Goal: Task Accomplishment & Management: Complete application form

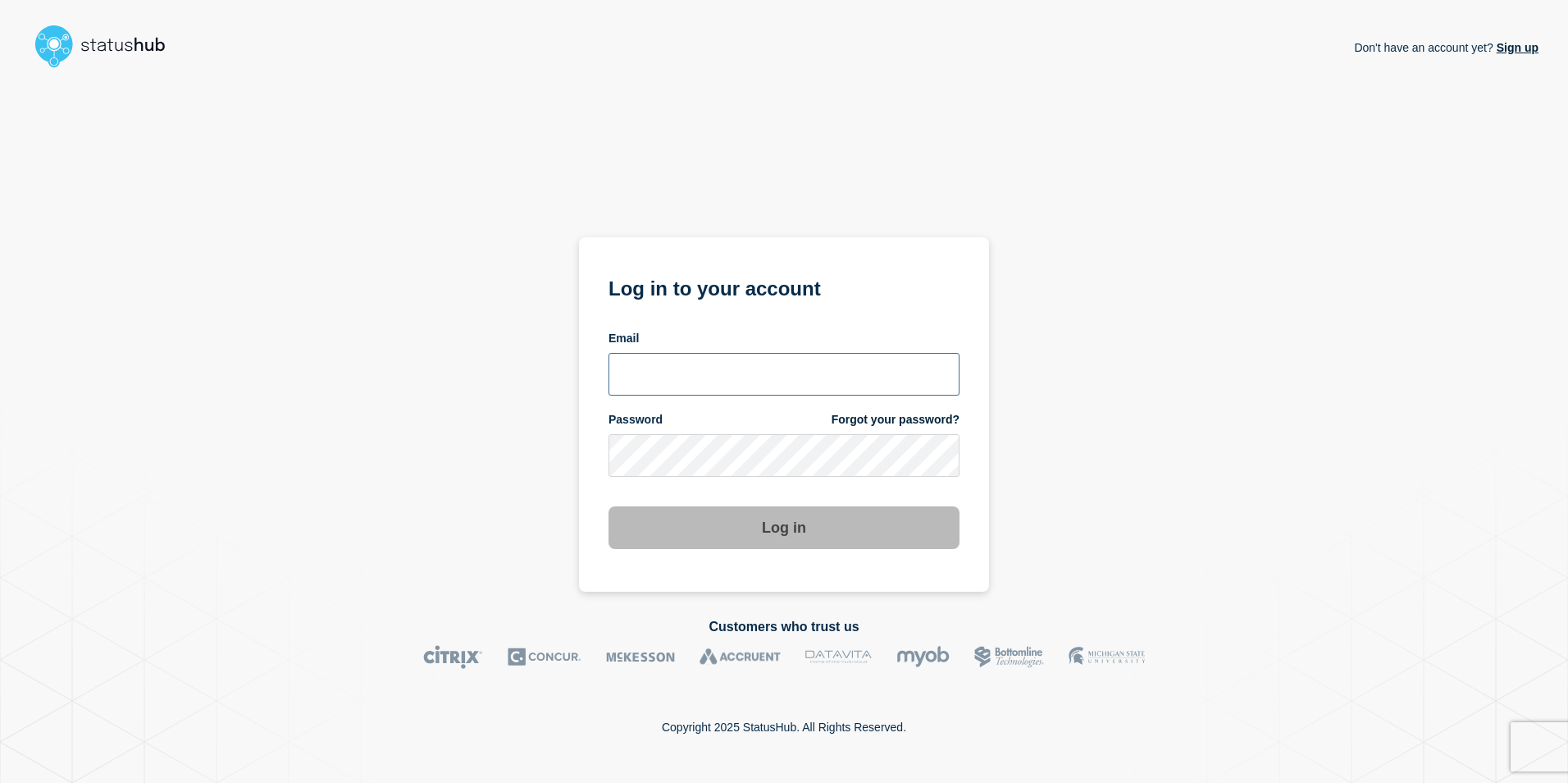
drag, startPoint x: 713, startPoint y: 380, endPoint x: 693, endPoint y: 381, distance: 20.0
click at [710, 380] on input "email input" at bounding box center [784, 374] width 351 height 43
type input "martin.kielland-brandt@stil.dk"
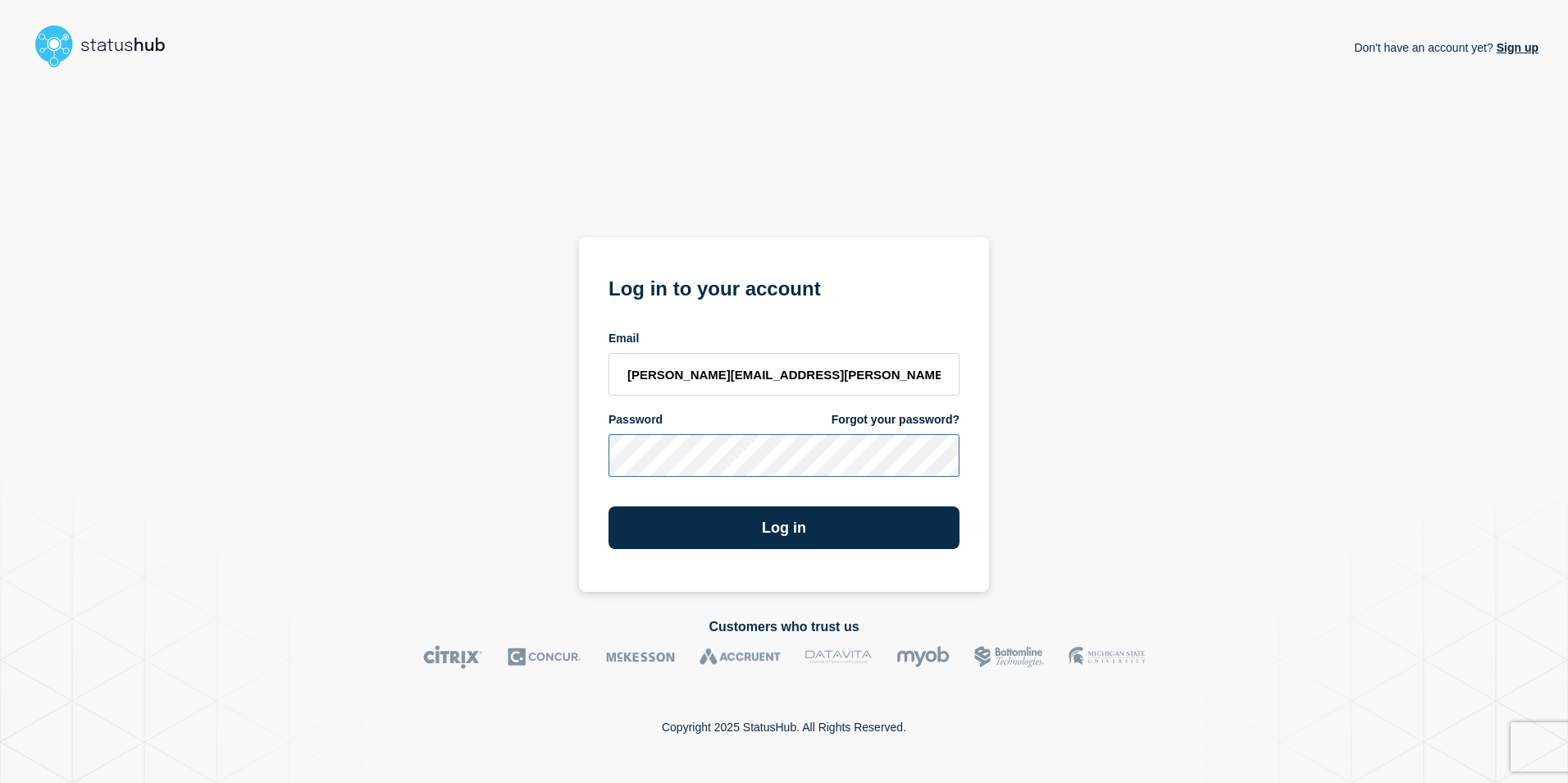
click at [609, 506] on button "Log in" at bounding box center [784, 527] width 351 height 43
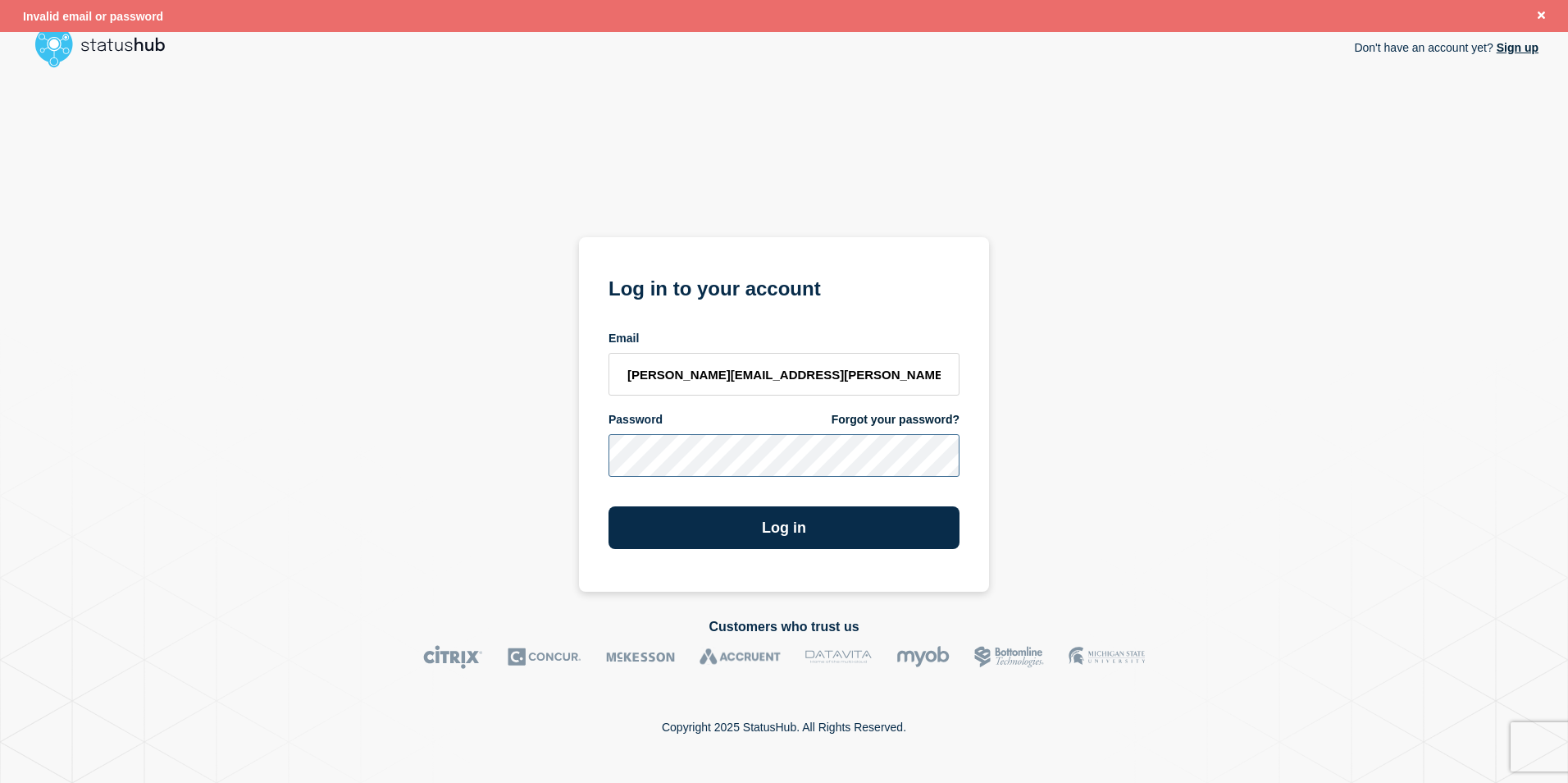
click at [434, 471] on div "Don't have an account yet? Sign up Log in to your account Email martin.kielland…" at bounding box center [784, 334] width 1509 height 517
click at [609, 506] on button "Log in" at bounding box center [784, 527] width 351 height 43
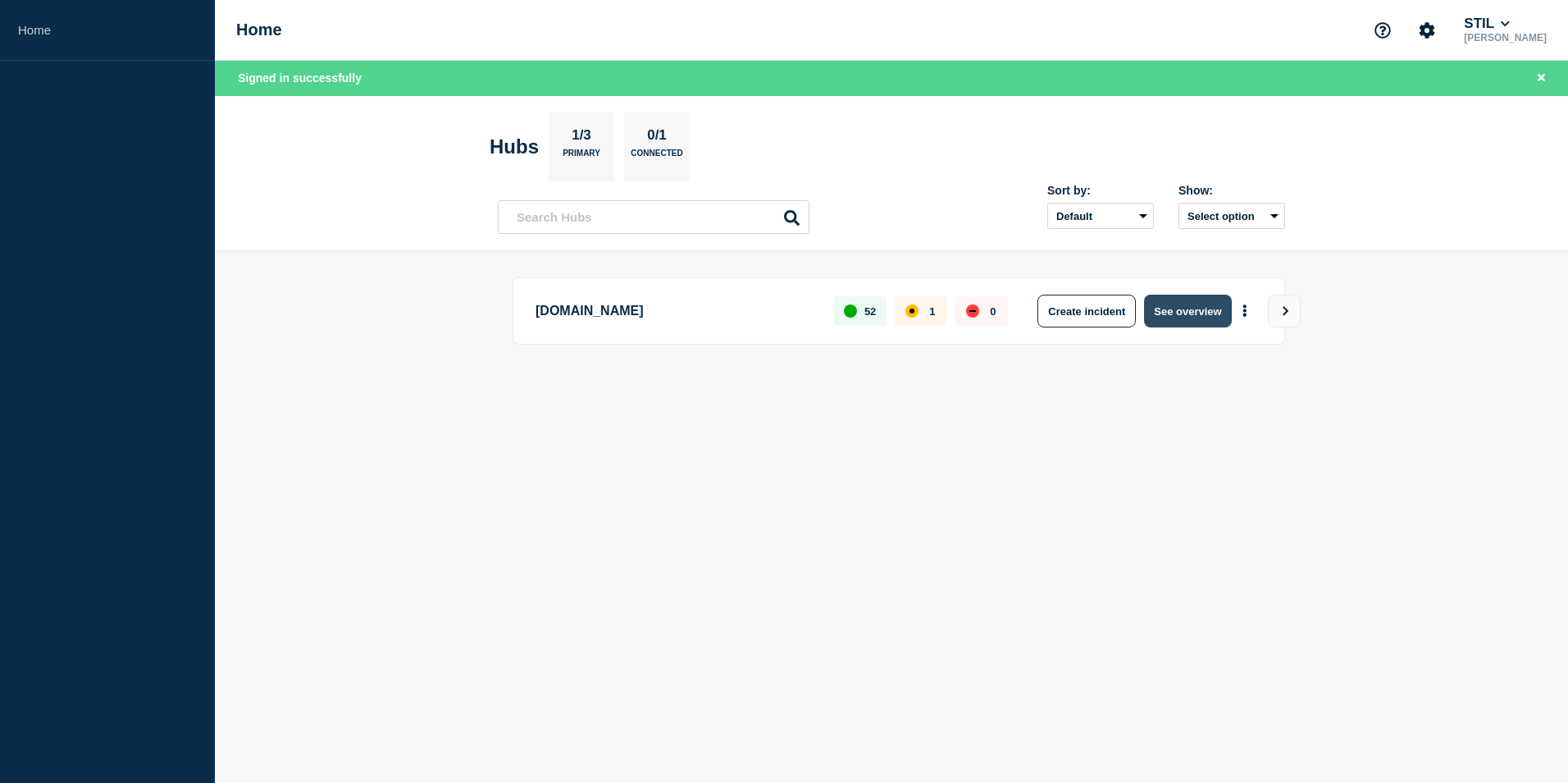
click at [1173, 313] on button "See overview" at bounding box center [1188, 311] width 87 height 33
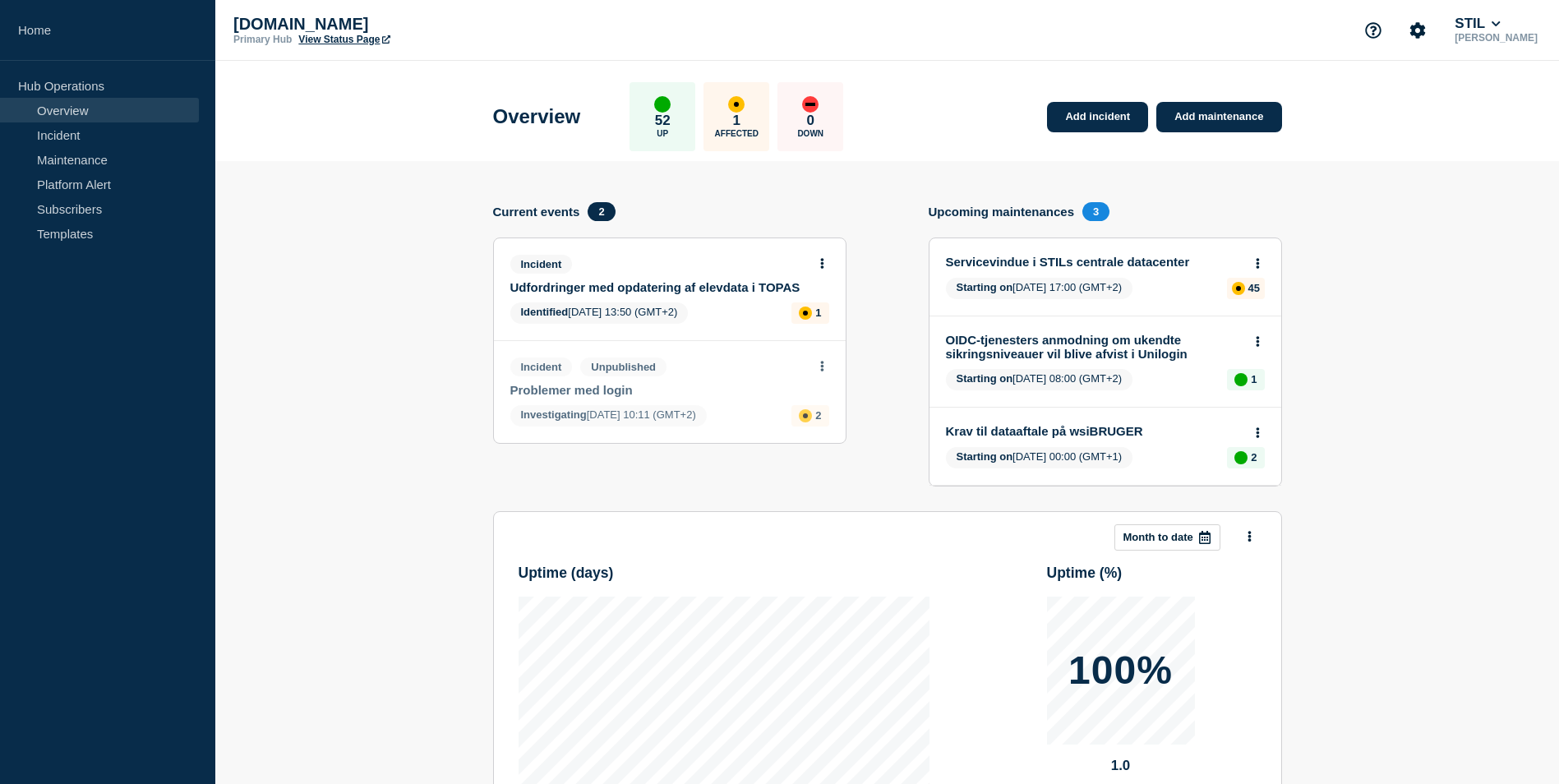
click at [819, 265] on button at bounding box center [822, 264] width 14 height 14
click at [808, 329] on link "Update incident" at bounding box center [822, 324] width 80 height 13
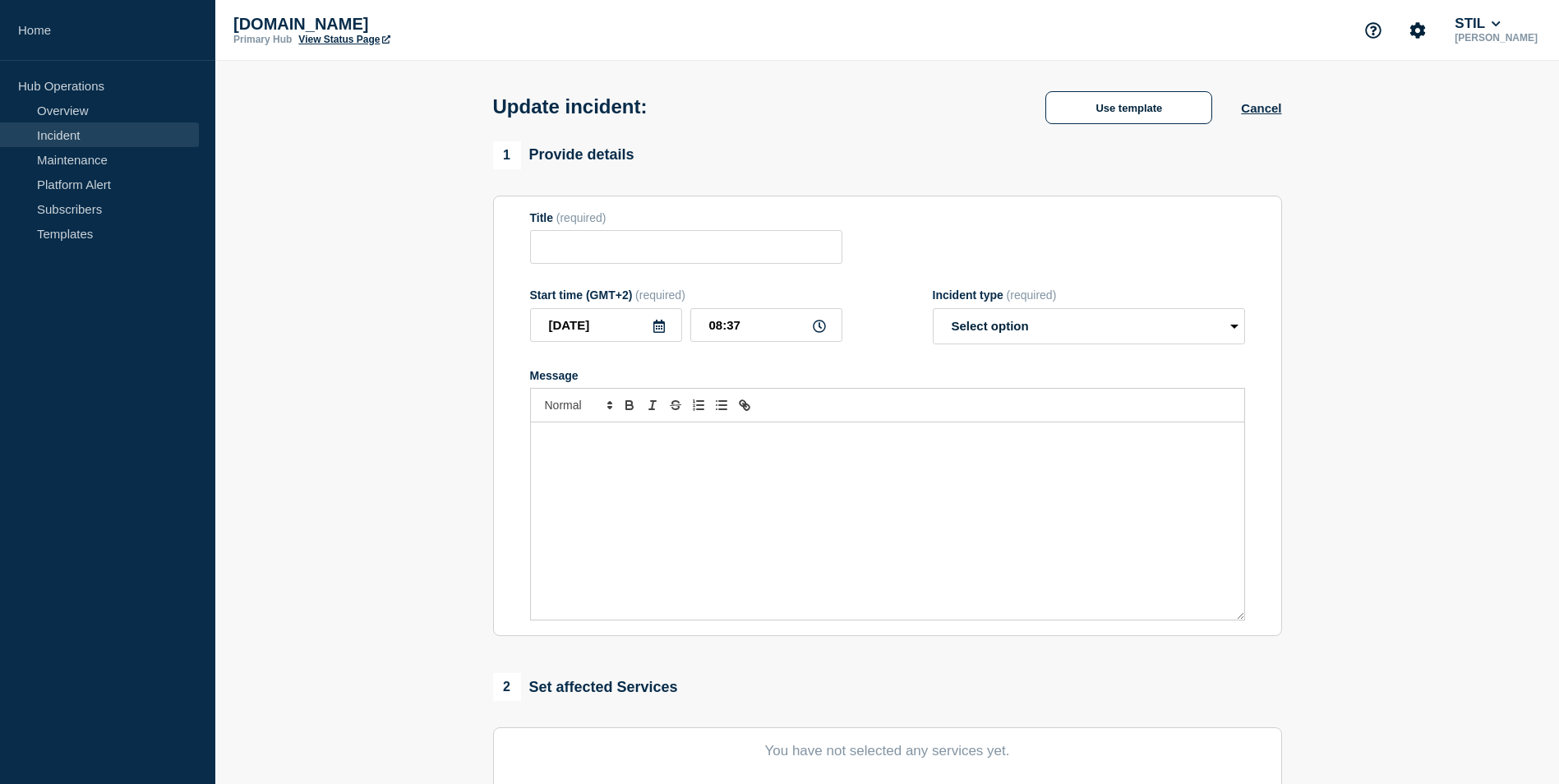
type input "Udfordringer med opdatering af elevdata i TOPAS"
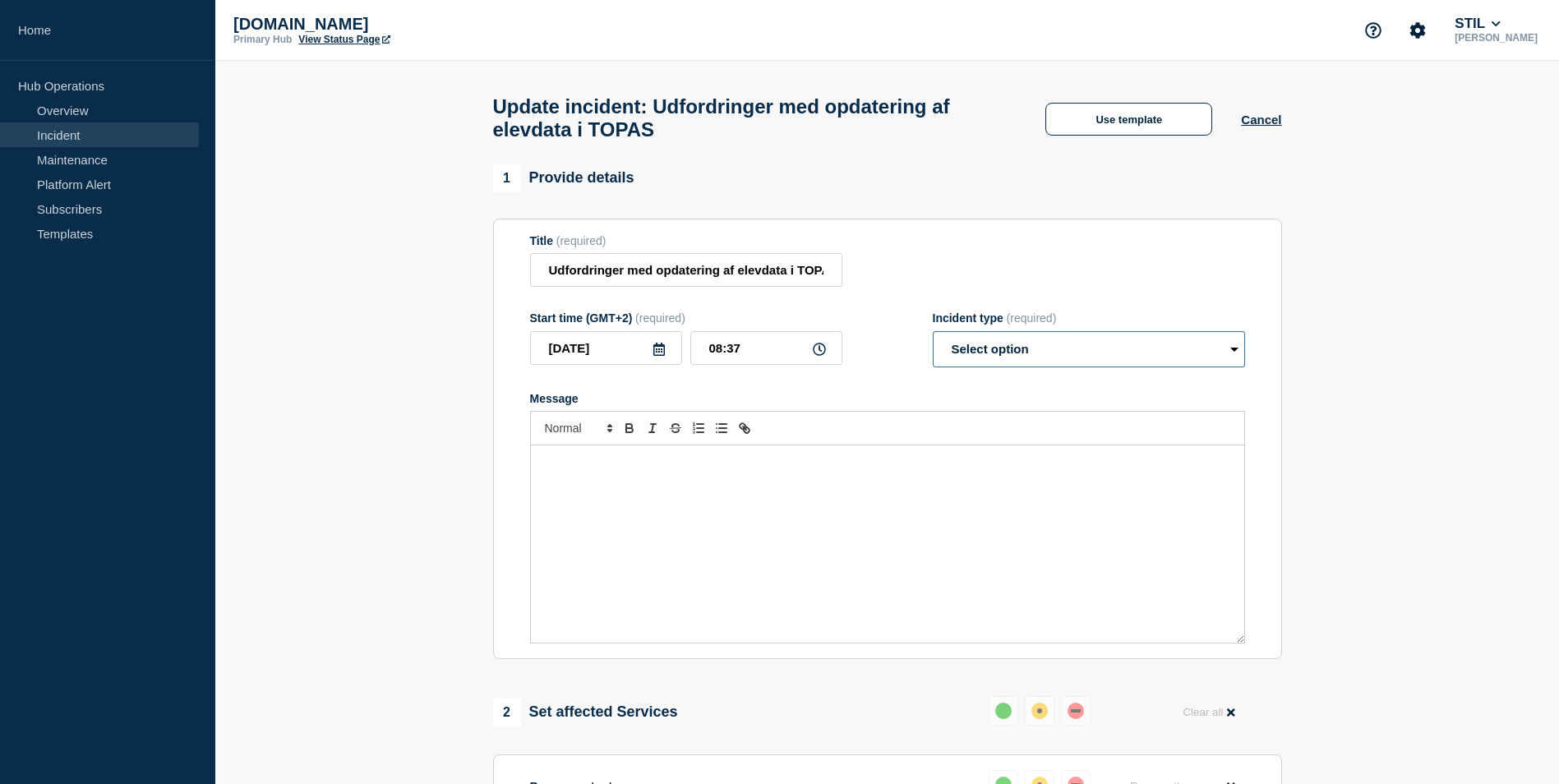
click at [1047, 348] on select "Select option Investigating Identified Monitoring Resolved" at bounding box center [1089, 349] width 312 height 36
select select "monitoring"
click at [933, 339] on select "Select option Investigating Identified Monitoring Resolved" at bounding box center [1089, 349] width 312 height 36
click at [593, 510] on div "Message" at bounding box center [887, 543] width 713 height 197
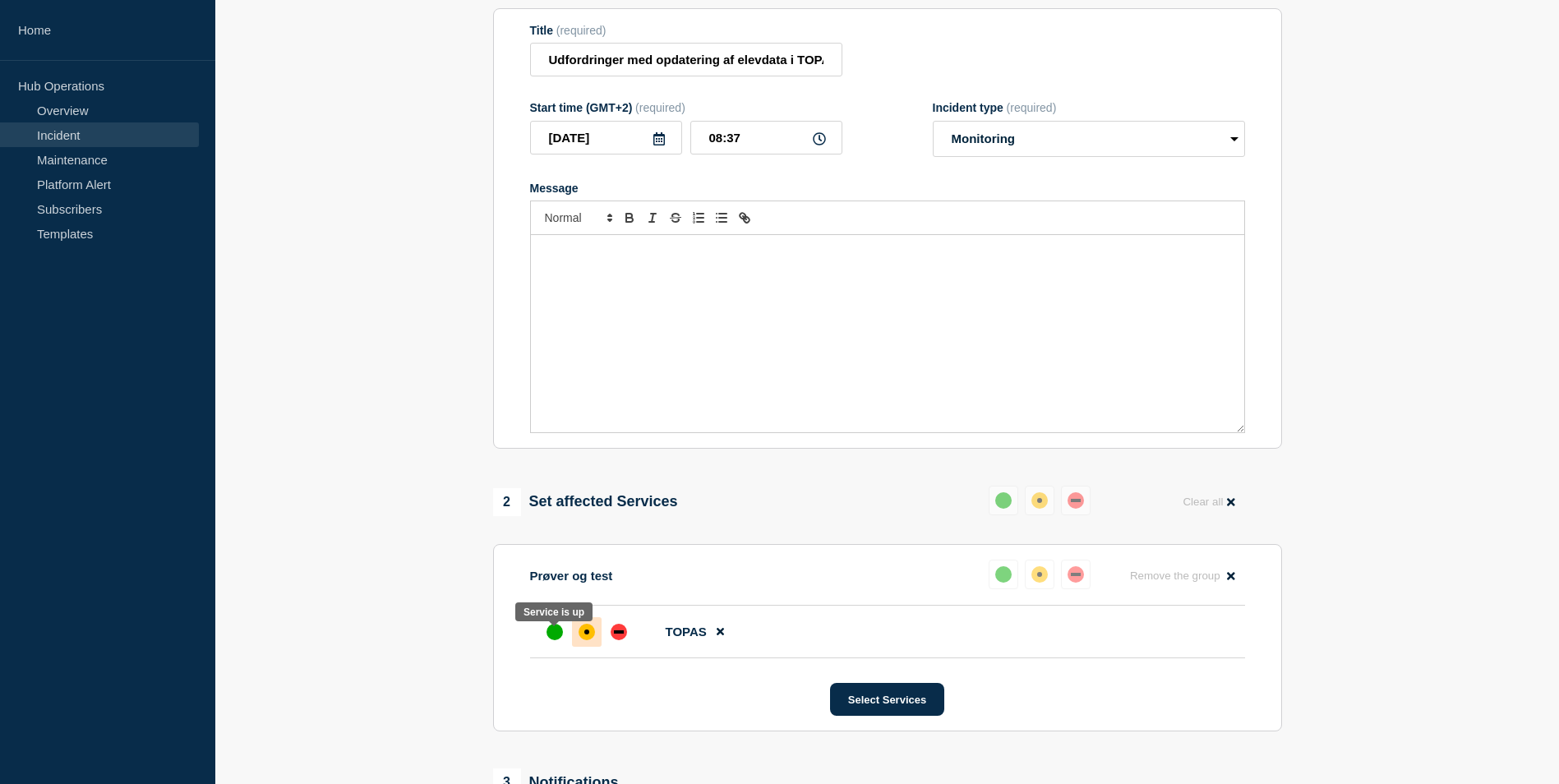
scroll to position [247, 0]
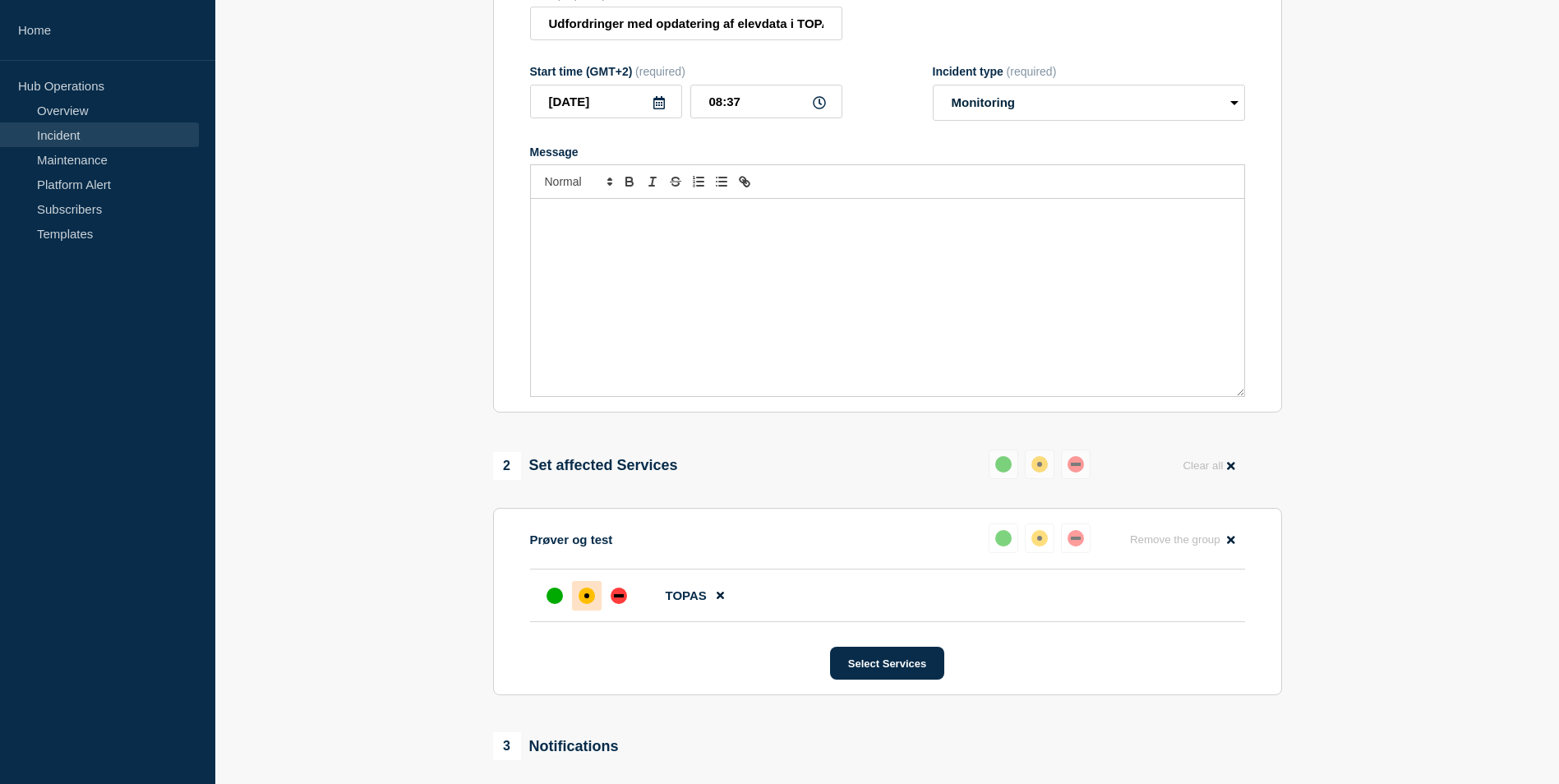
click at [634, 335] on div "Message" at bounding box center [887, 297] width 713 height 197
click at [685, 279] on div "Message" at bounding box center [887, 297] width 713 height 197
click at [686, 290] on div "Message" at bounding box center [887, 297] width 713 height 197
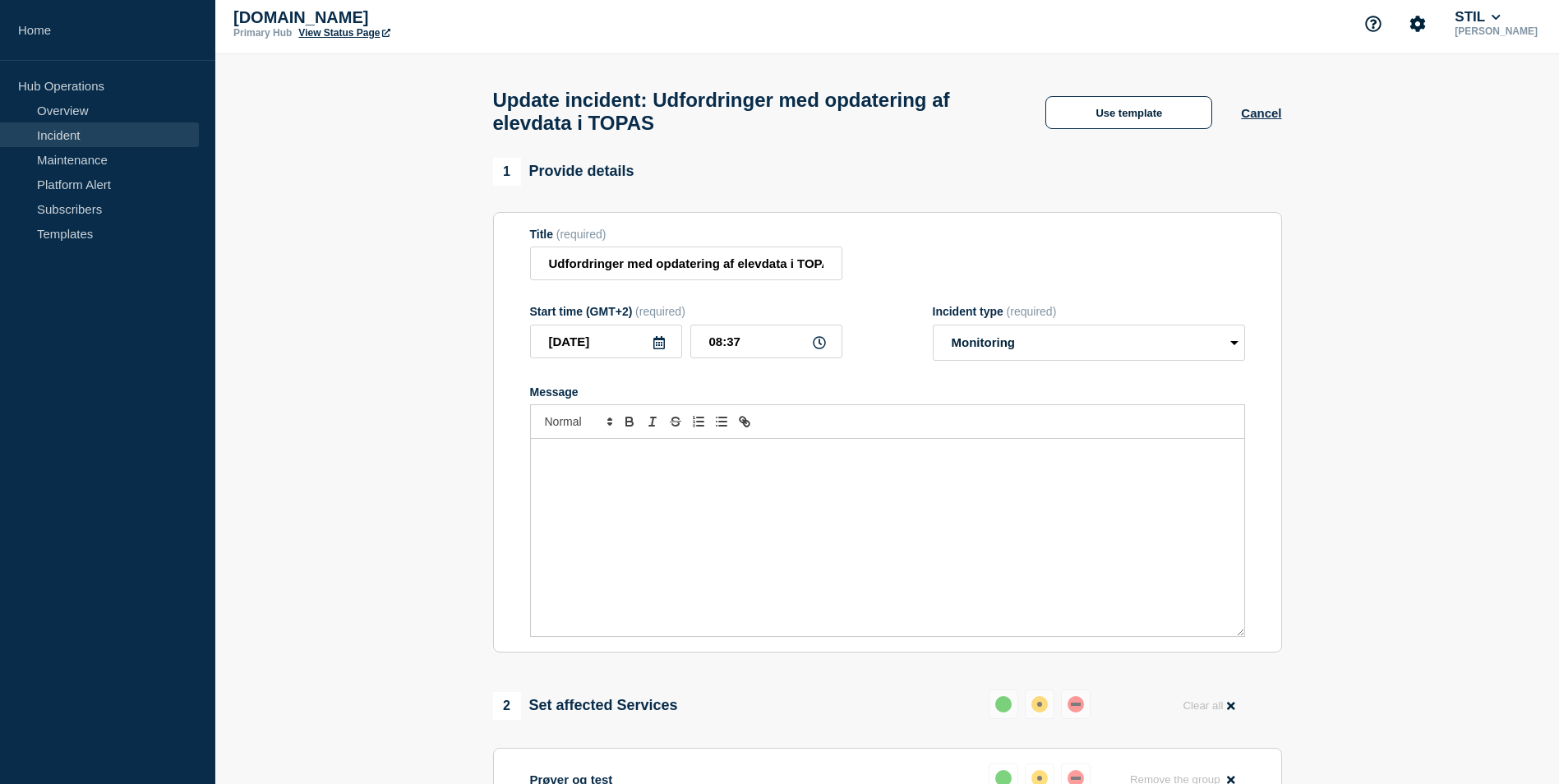
scroll to position [0, 0]
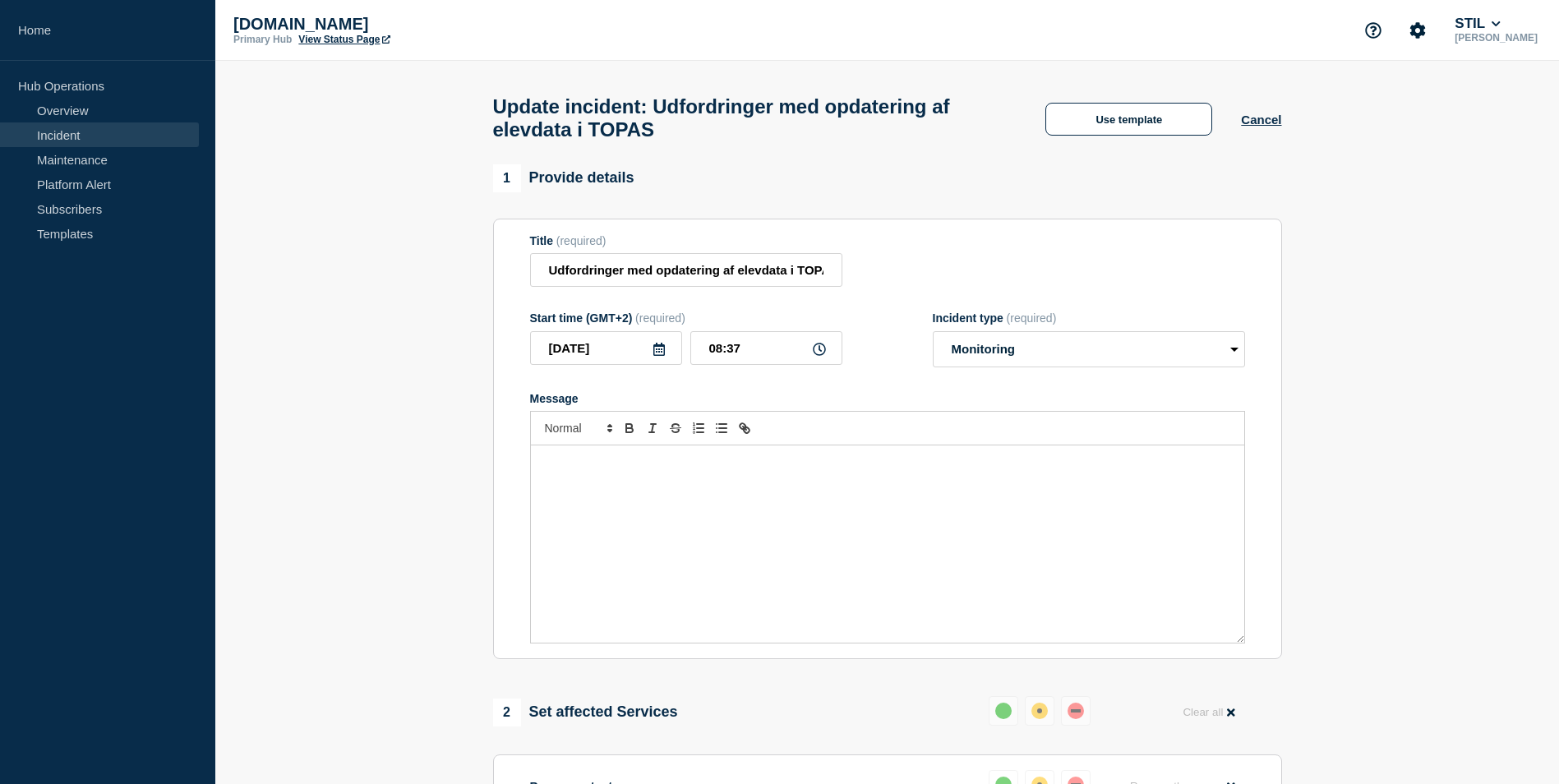
click at [618, 493] on div "Message" at bounding box center [887, 543] width 713 height 197
click at [546, 280] on input "Udfordringer med opdatering af elevdata i TOPAS" at bounding box center [686, 270] width 312 height 34
type input "Udfordringer med opdatering af elevdata i TOPAS"
type button "ordered"
type button "bullet"
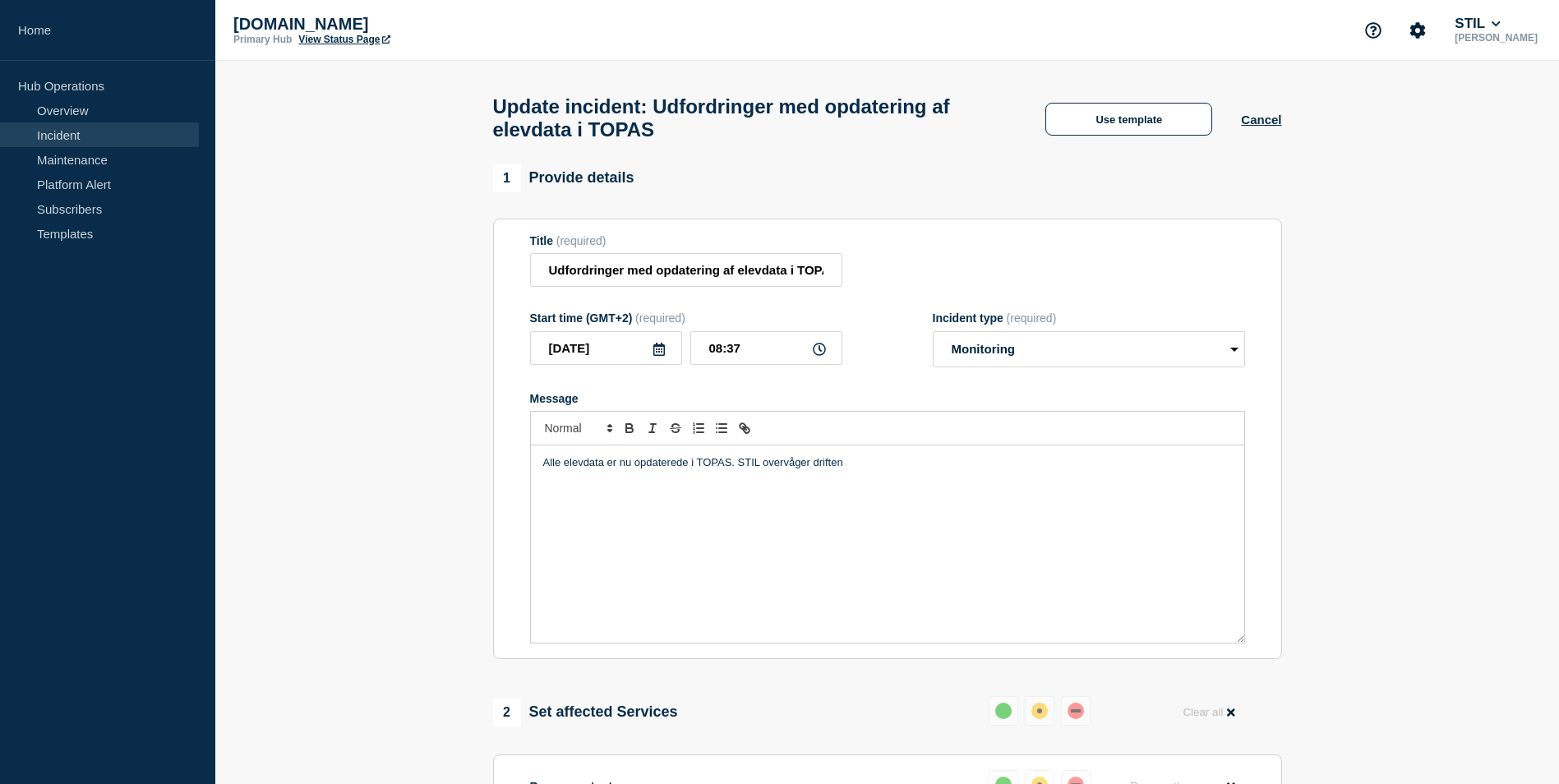
drag, startPoint x: 732, startPoint y: 470, endPoint x: 748, endPoint y: 469, distance: 16.5
click at [736, 470] on p "Alle elevdata er nu opdaterede i TOPAS. STIL overvåger driften" at bounding box center [887, 462] width 689 height 15
drag, startPoint x: 741, startPoint y: 472, endPoint x: 1001, endPoint y: 501, distance: 261.4
click at [1001, 501] on div "Alle elevdata er nu opdaterede i TOPAS, og alle korrekt tilknyttede elever bør …" at bounding box center [887, 543] width 713 height 197
click at [1001, 501] on p "STIL overvåger fortsat driften." at bounding box center [887, 493] width 689 height 15
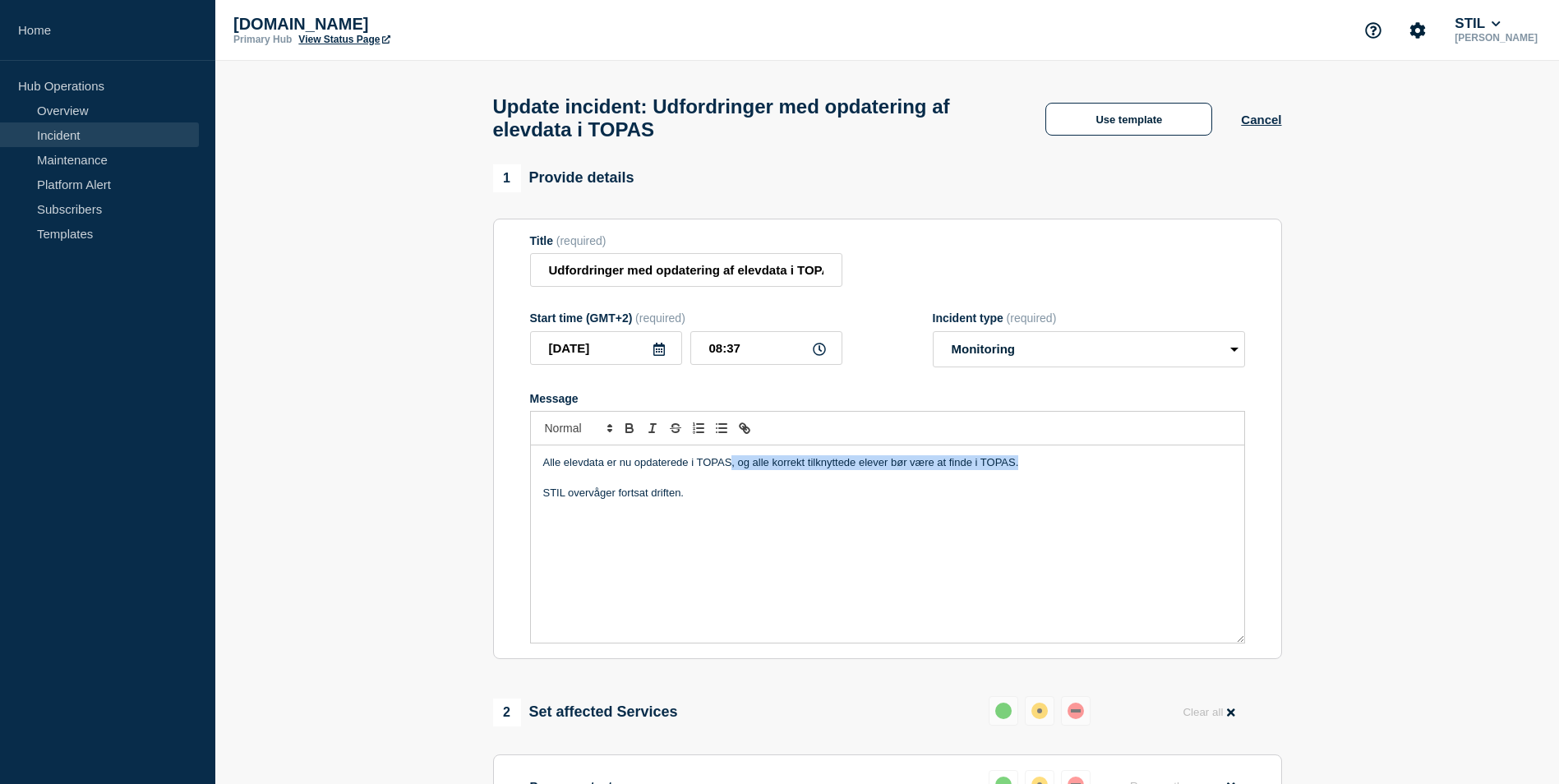
drag, startPoint x: 732, startPoint y: 467, endPoint x: 1056, endPoint y: 465, distance: 324.7
click at [1056, 465] on p "Alle elevdata er nu opdaterede i TOPAS, og alle korrekt tilknyttede elever bør …" at bounding box center [887, 462] width 689 height 15
click at [912, 482] on div "Alle elevdata er nu opdaterede i TOPAS. STIL overvåger fortsat driften." at bounding box center [887, 543] width 713 height 197
click at [966, 470] on p "Alle elevdata er nu opdaterede i TOPAS. STIL overvåger fortsat driften." at bounding box center [887, 462] width 689 height 15
click at [663, 535] on div "Alle elevdata er nu opdaterede i TOPAS. STIL overvåger fortsat driften." at bounding box center [887, 543] width 713 height 197
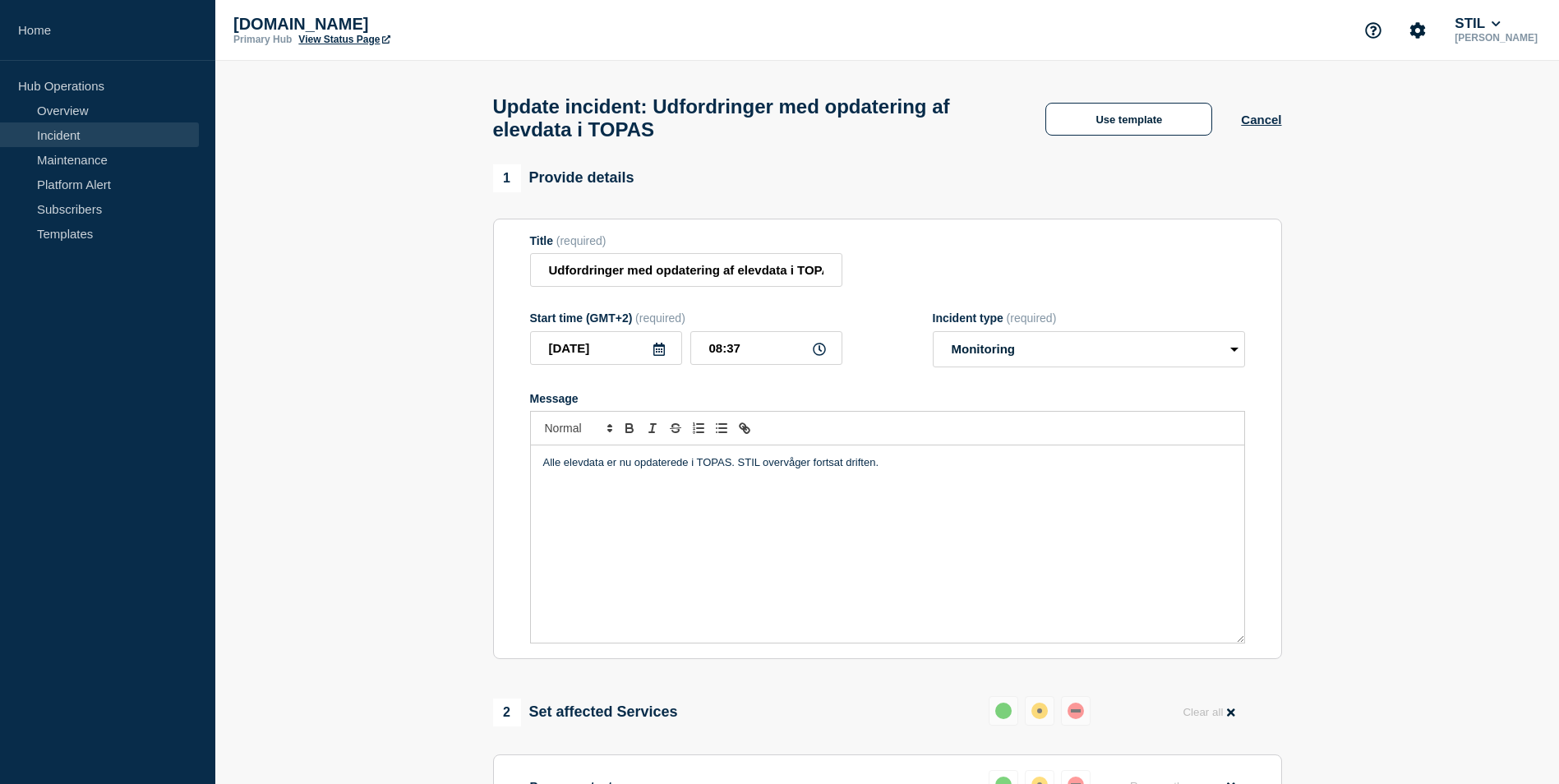
click at [731, 470] on p "Alle elevdata er nu opdaterede i TOPAS. STIL overvåger fortsat driften." at bounding box center [887, 462] width 689 height 15
click at [741, 464] on p "Alle elevdata er nu opdaterede i TOPAS. STIL overvåger fortsat driften." at bounding box center [887, 462] width 689 height 15
click at [835, 520] on div "Alle elevdata er nu opdaterede i TOPAS. STIL overvåger fortsat driften." at bounding box center [887, 543] width 713 height 197
click at [848, 520] on div "Alle elevdata er nu opdaterede i TOPAS. STIL overvåger fortsat driften." at bounding box center [887, 543] width 713 height 197
click at [888, 470] on p "Alle elevdata er nu opdaterede i TOPAS. STIL overvåger fortsat driften." at bounding box center [887, 462] width 689 height 15
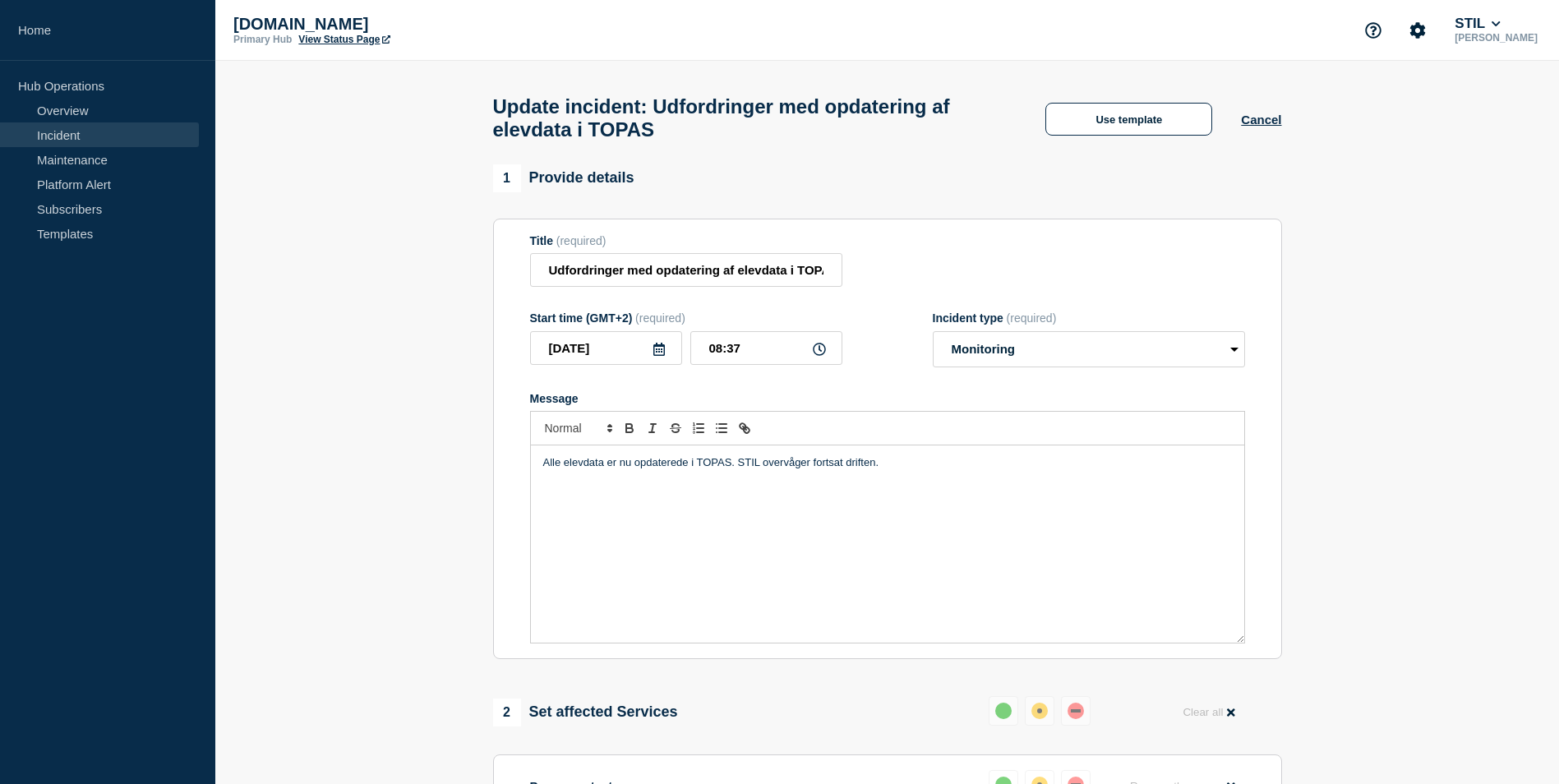
click at [804, 498] on p "Message" at bounding box center [887, 493] width 689 height 15
click at [705, 516] on div "Alle elevdata er nu opdaterede i TOPAS. STIL overvåger fortsat driften." at bounding box center [887, 543] width 713 height 197
drag, startPoint x: 542, startPoint y: 474, endPoint x: 795, endPoint y: 579, distance: 273.8
click at [795, 579] on div "Alle elevdata er nu opdaterede i TOPAS. STIL overvåger fortsat driften." at bounding box center [887, 543] width 713 height 197
copy div "Alle elevdata er nu opdaterede i TOPAS. STIL overvåger fortsat driften."
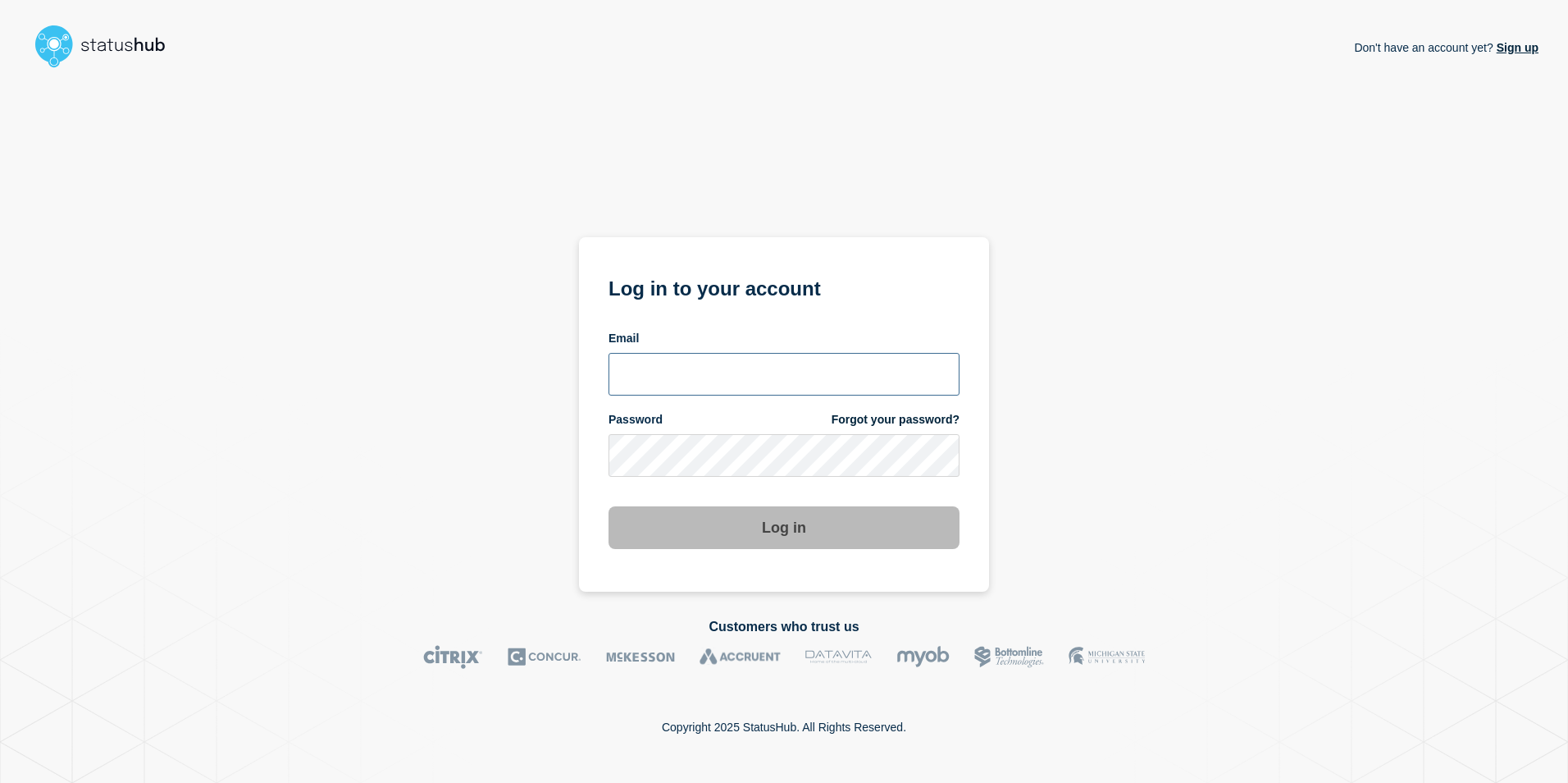
click at [697, 385] on input "email input" at bounding box center [784, 374] width 351 height 43
type input "[PERSON_NAME][EMAIL_ADDRESS][PERSON_NAME][DOMAIN_NAME]"
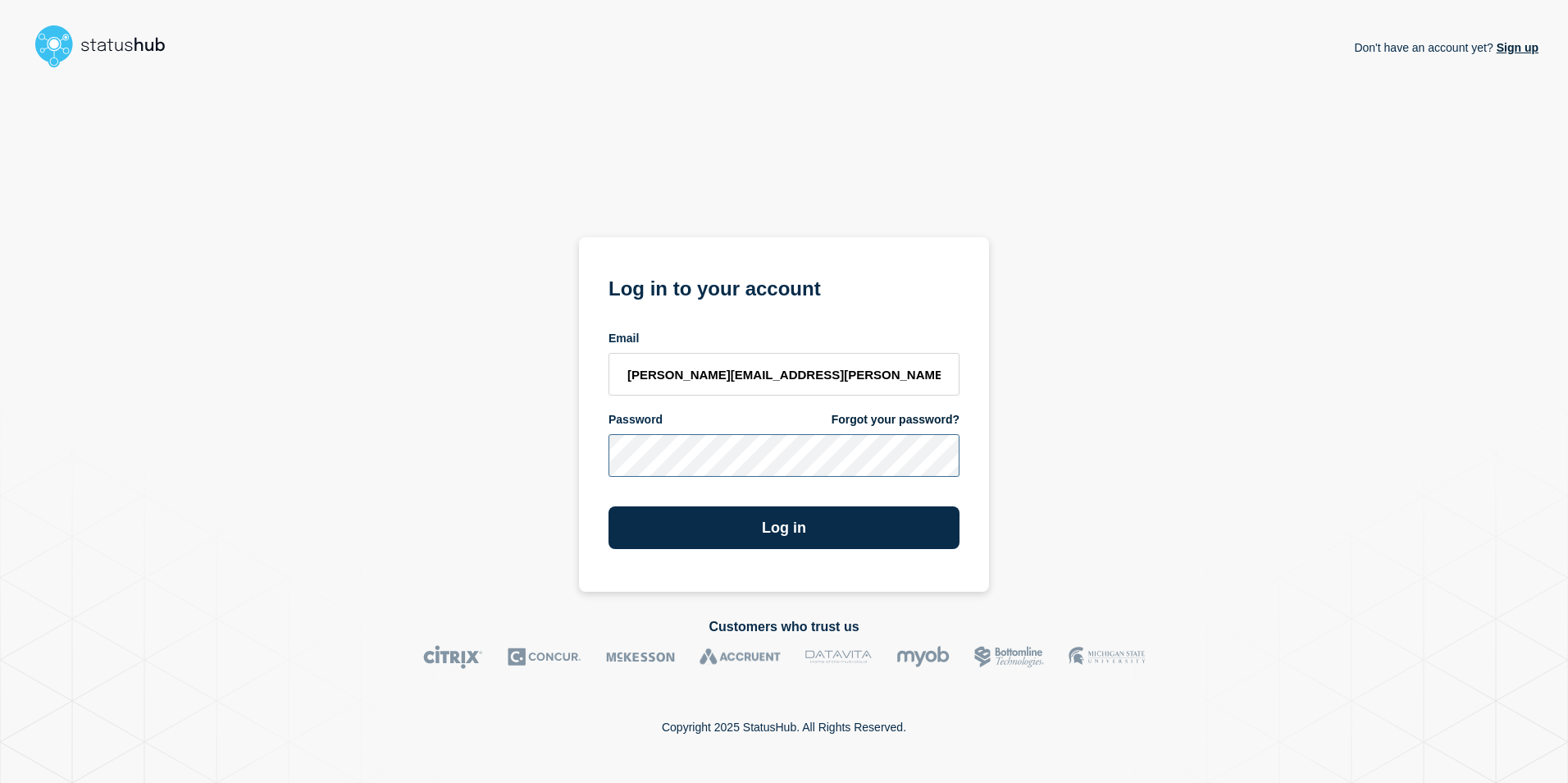
click at [609, 506] on button "Log in" at bounding box center [784, 527] width 351 height 43
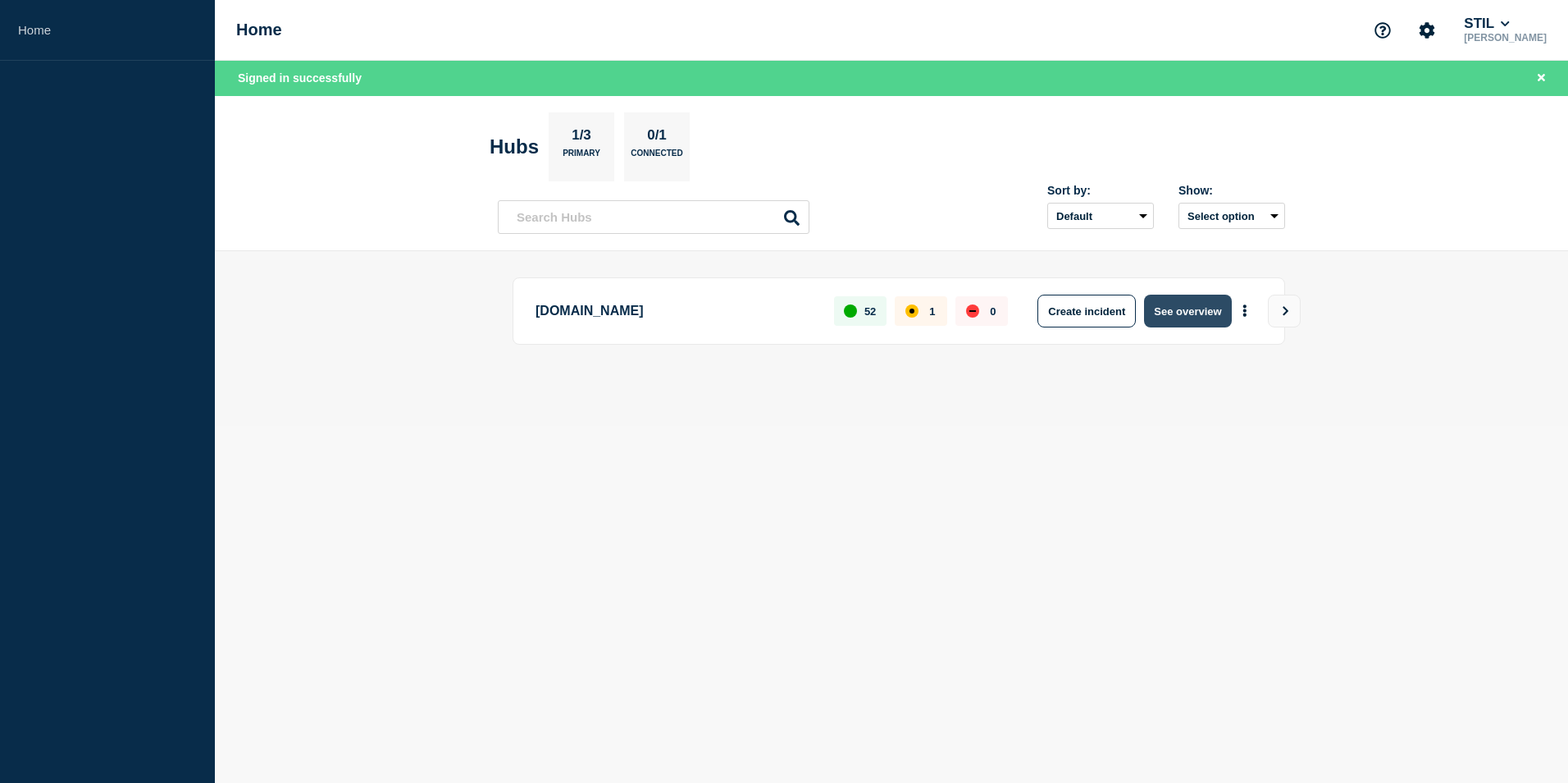
click at [1150, 309] on button "See overview" at bounding box center [1188, 311] width 87 height 33
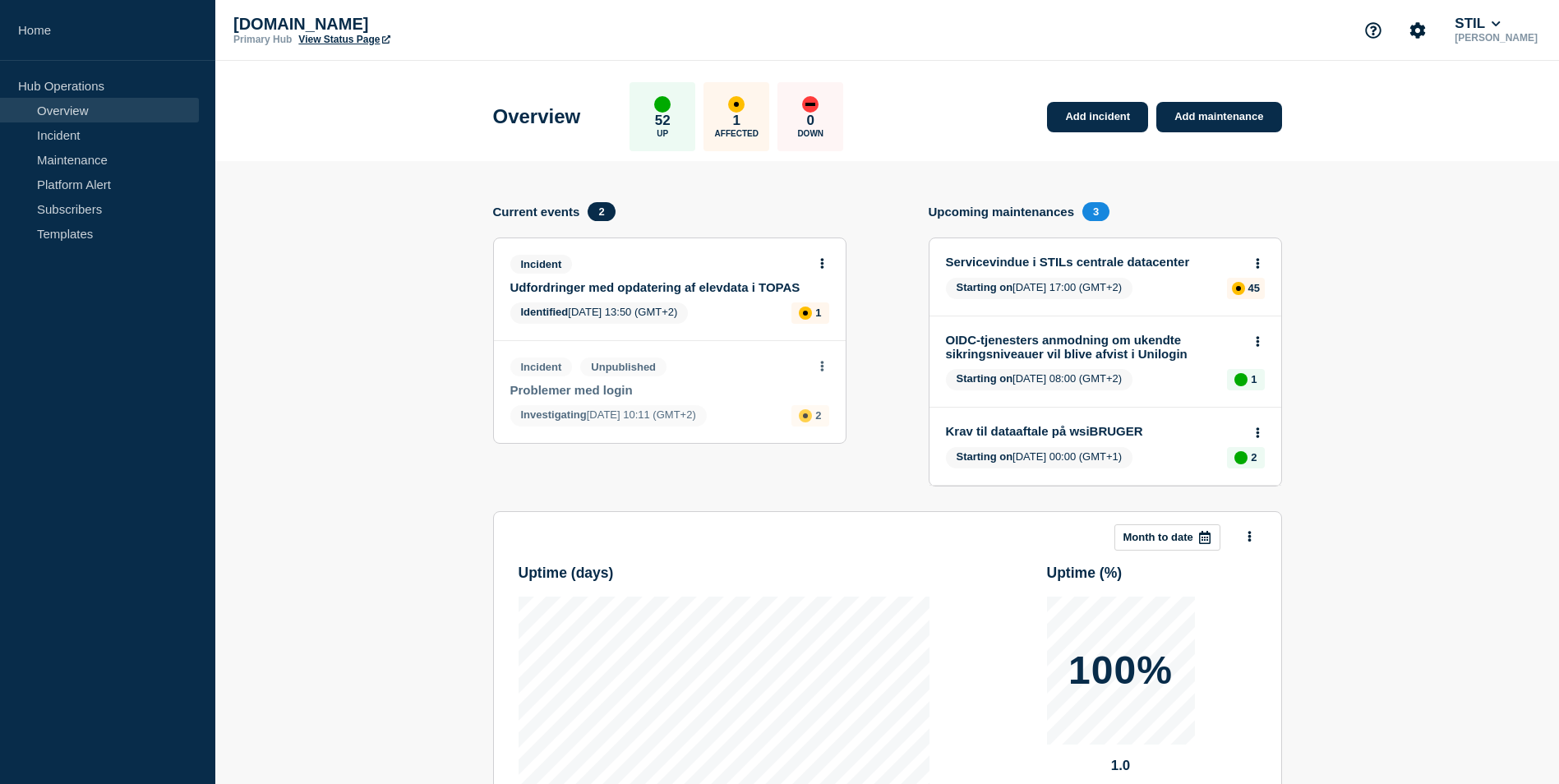
click at [818, 265] on button at bounding box center [822, 264] width 14 height 14
click at [811, 324] on link "Update incident" at bounding box center [822, 324] width 80 height 13
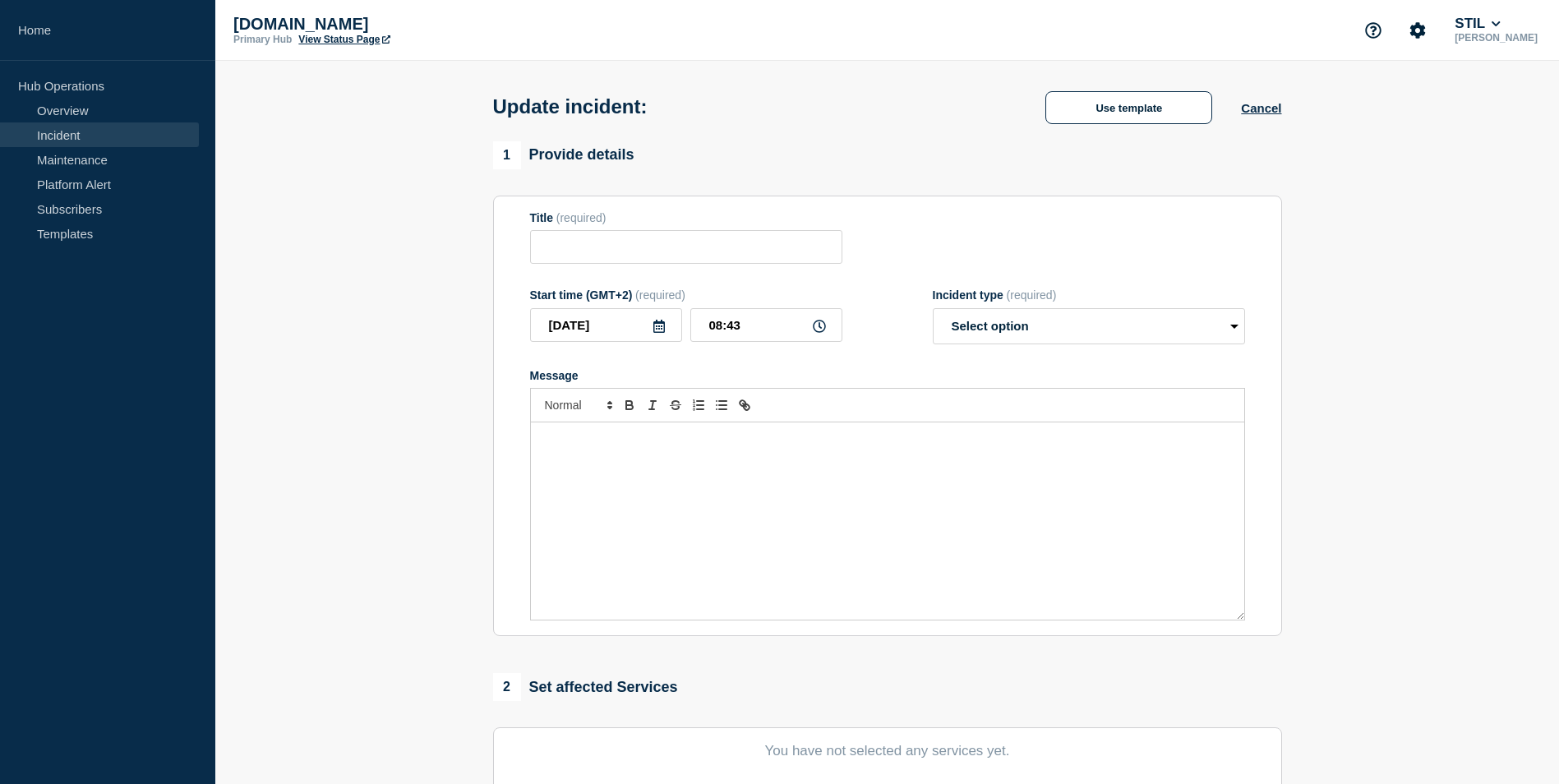
type input "Udfordringer med opdatering af elevdata i TOPAS"
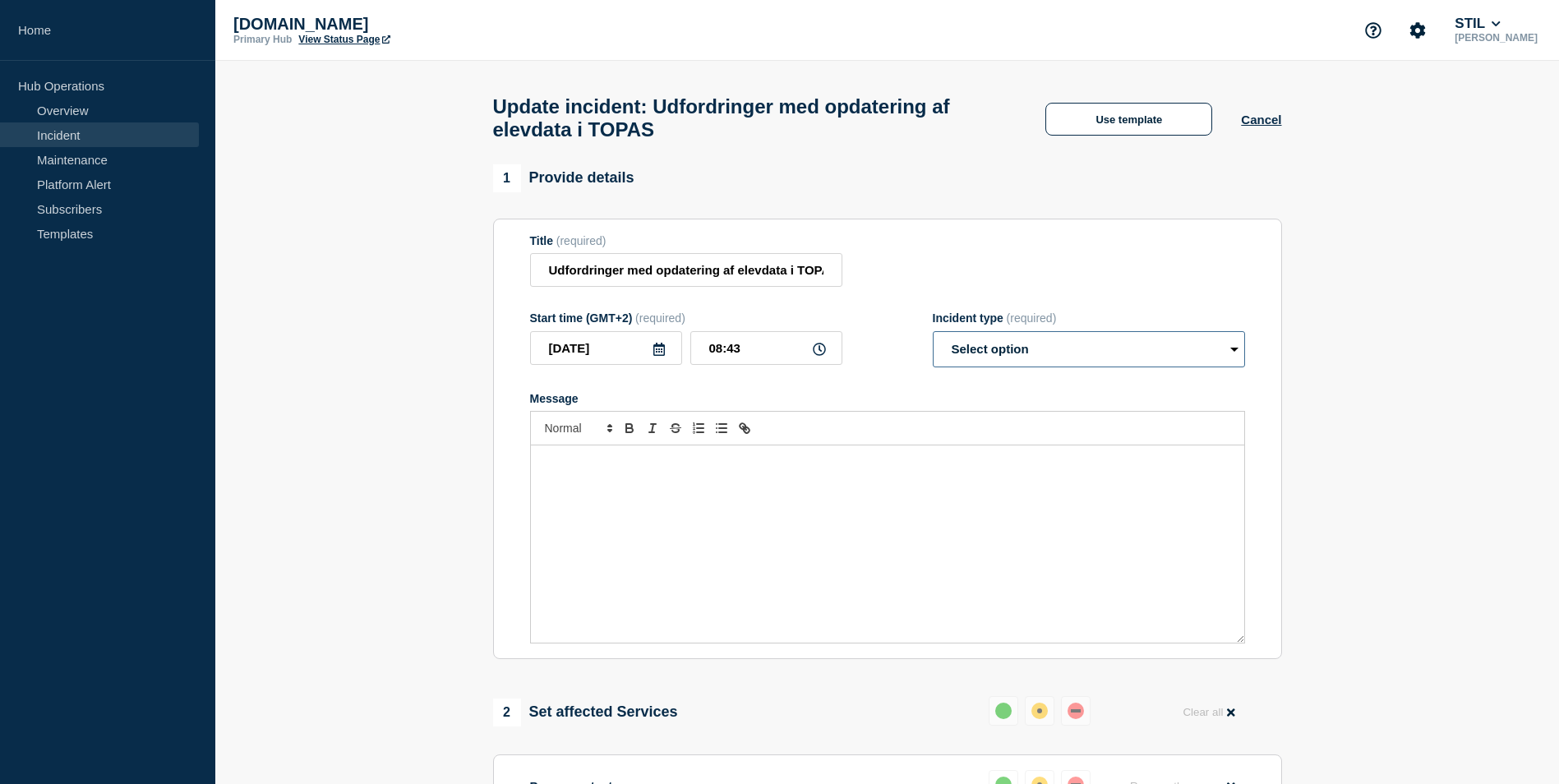
click at [985, 365] on select "Select option Investigating Identified Monitoring Resolved" at bounding box center [1089, 349] width 312 height 36
select select "monitoring"
click at [933, 339] on select "Select option Investigating Identified Monitoring Resolved" at bounding box center [1089, 349] width 312 height 36
click at [788, 518] on div "Message" at bounding box center [887, 543] width 713 height 197
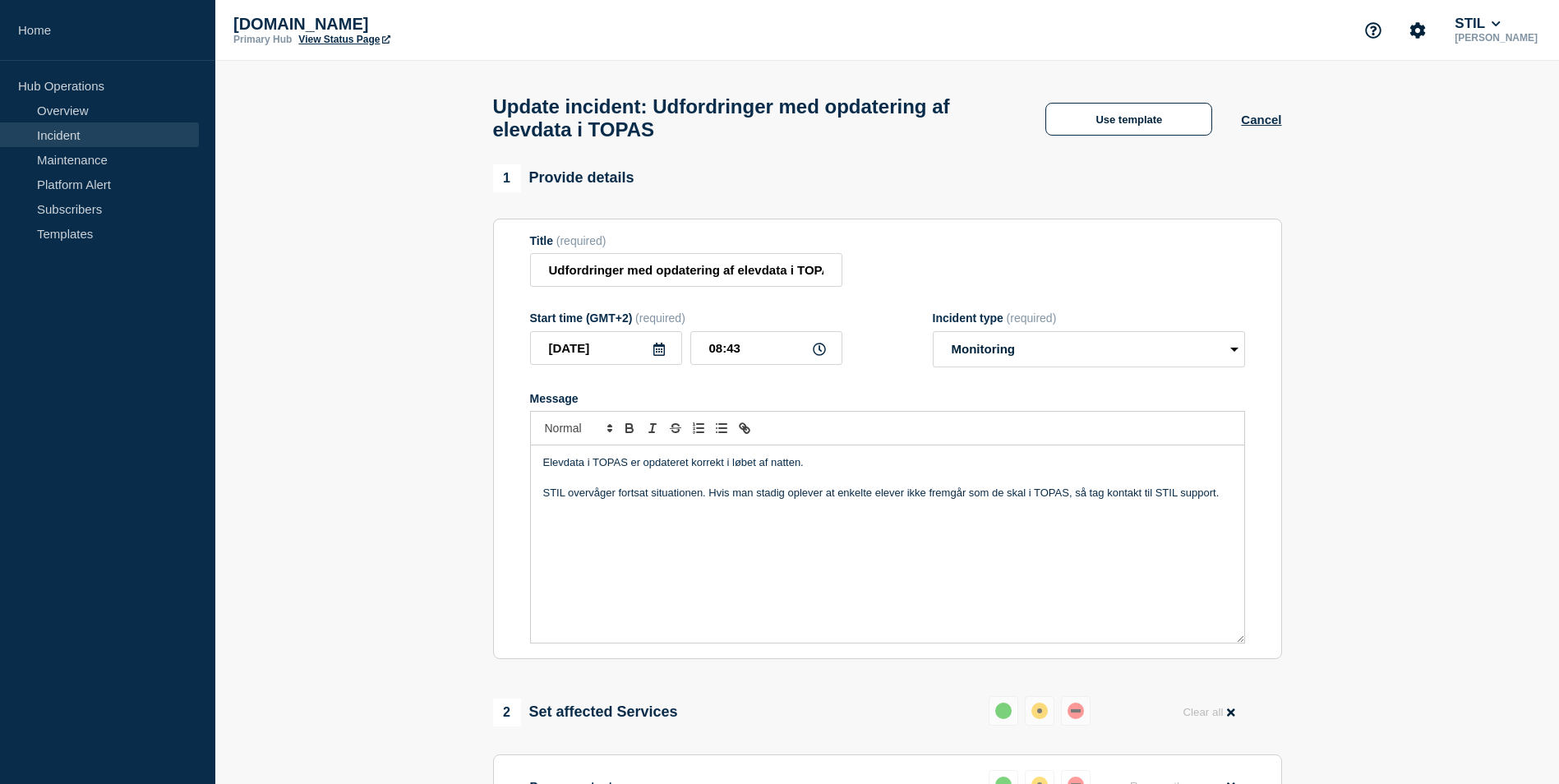
click at [709, 501] on p "STIL overvåger fortsat situationen. Hvis man stadig oplever at enkelte elever i…" at bounding box center [887, 493] width 689 height 15
click at [773, 501] on p "STIL overvåger fortsat situationen. Hvis man stadig oplever at enkelte elever i…" at bounding box center [887, 493] width 689 height 15
click at [898, 531] on p "STIL overvåger fortsat situationen." at bounding box center [887, 523] width 689 height 15
click at [571, 529] on p "STIL overvåger fortsat situationen." at bounding box center [887, 523] width 689 height 15
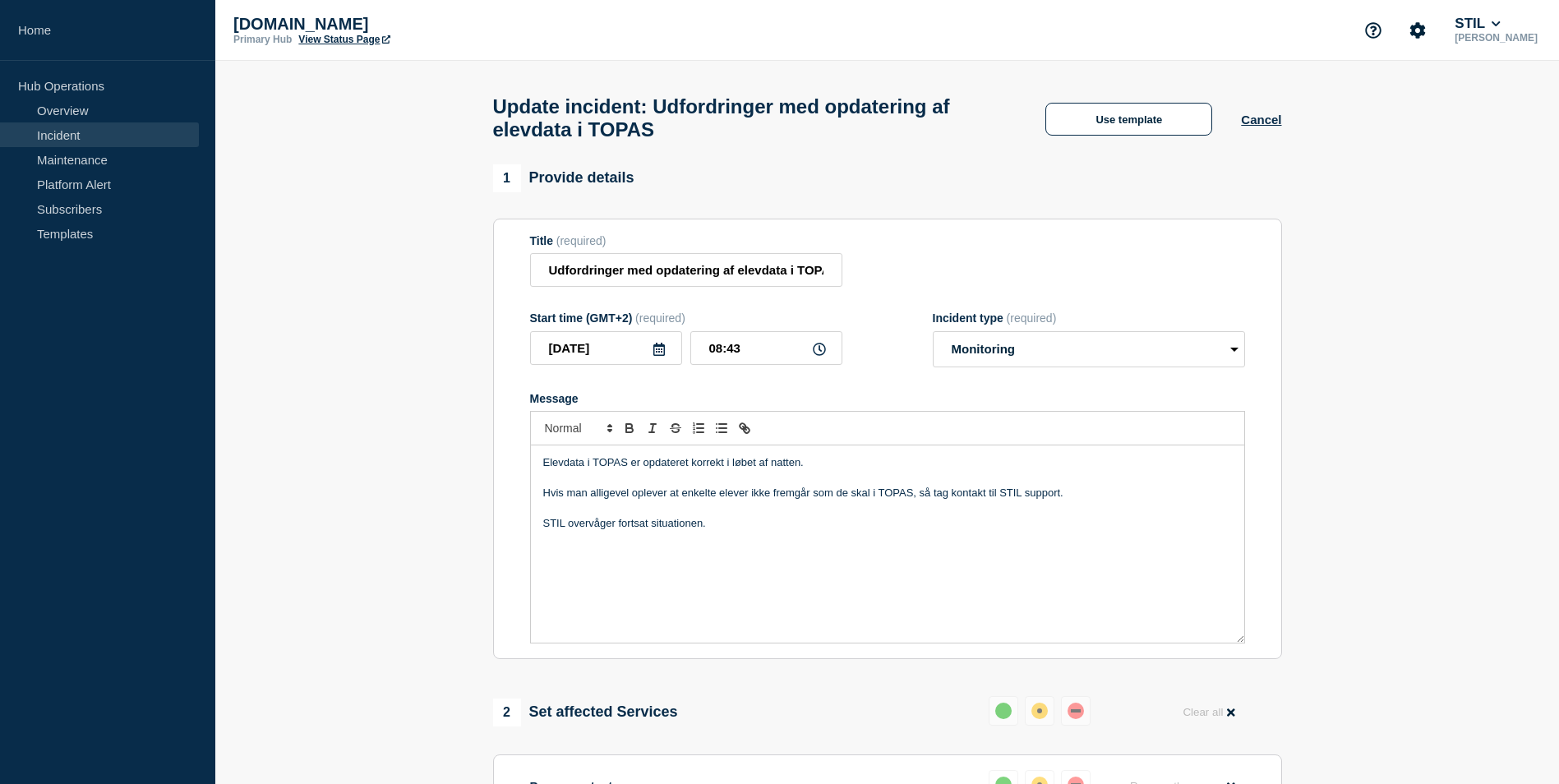
click at [747, 530] on p "STIL overvåger fortsat situationen." at bounding box center [887, 523] width 689 height 15
click at [570, 530] on p "STIL overvåger fortsat situationen." at bounding box center [887, 523] width 689 height 15
click at [635, 530] on p "STIL overvåger fortsat situationen." at bounding box center [887, 523] width 689 height 15
click at [722, 531] on p "STIL overvåger fortsat situationen." at bounding box center [887, 523] width 689 height 15
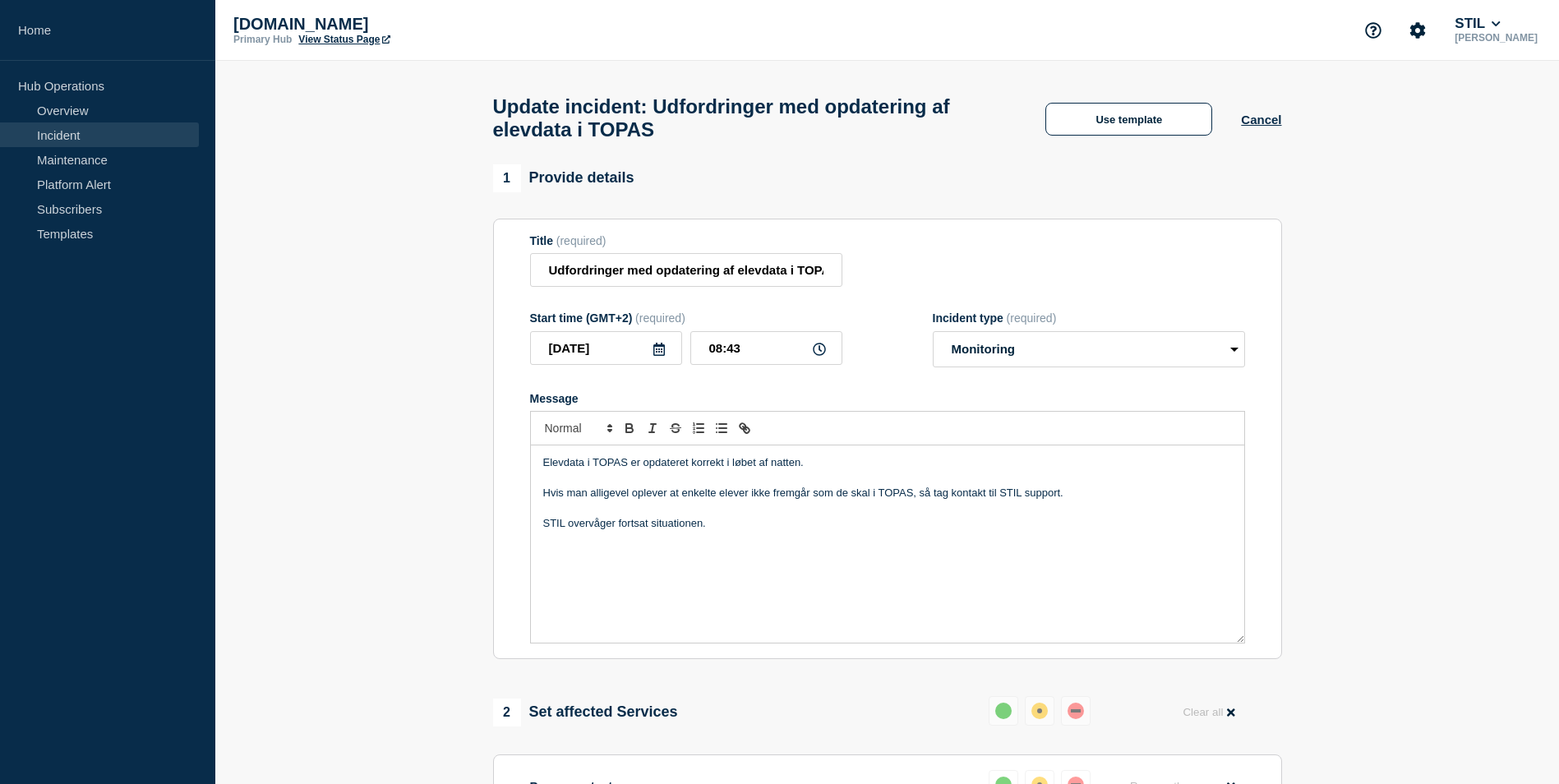
click at [639, 524] on p "STIL overvåger fortsat situationen." at bounding box center [887, 523] width 689 height 15
click at [735, 470] on p "Elevdata i TOPAS er nu opdateret korrekt. STIL overvåger fortsat situationen." at bounding box center [887, 462] width 689 height 15
click at [750, 486] on p "Message" at bounding box center [887, 478] width 689 height 15
click at [928, 456] on div "Elevdata i TOPAS er nu opdateret korrekt. STIL overvåger fortsat situationen. H…" at bounding box center [887, 543] width 713 height 197
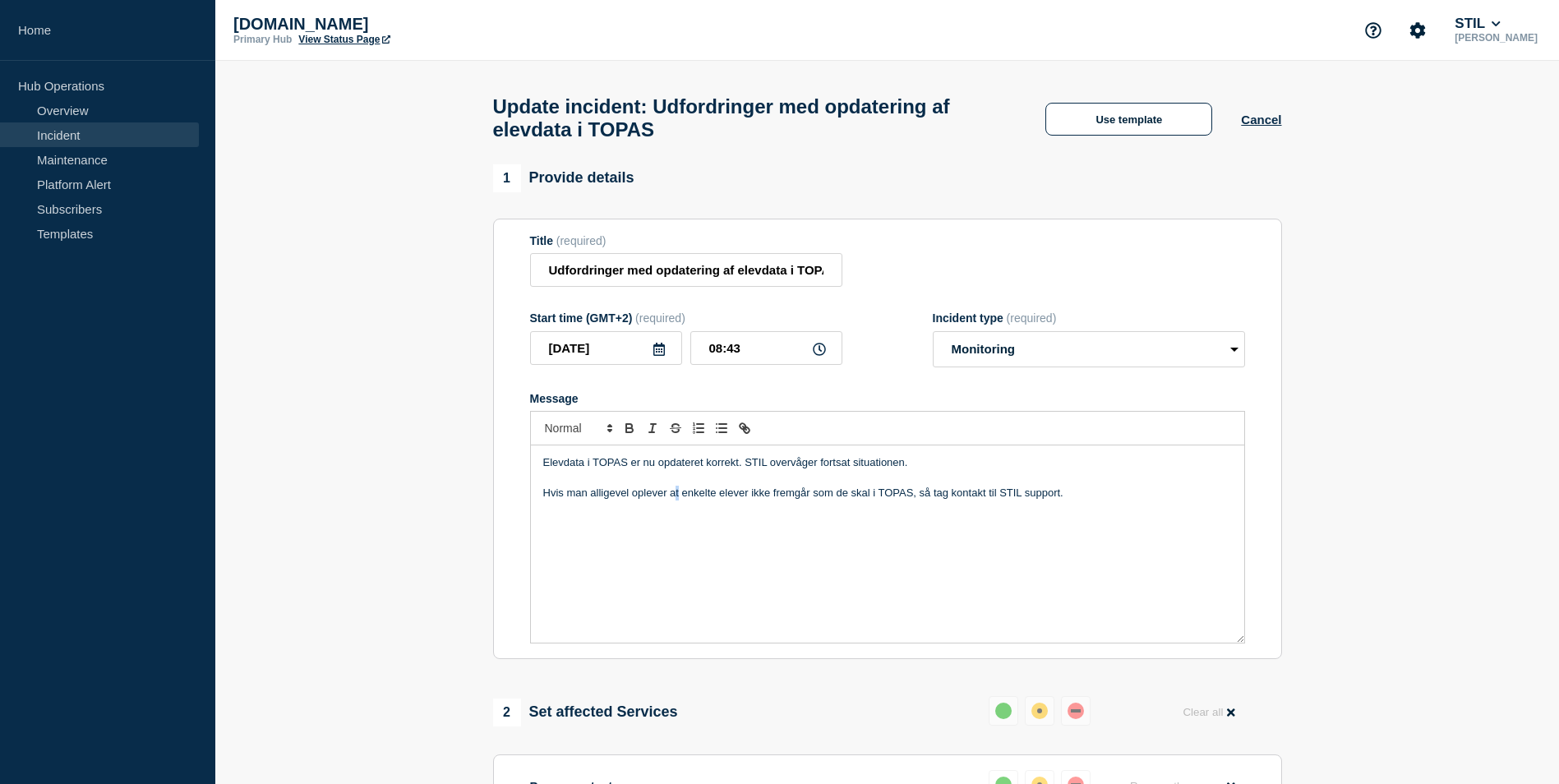
click at [676, 538] on div "Elevdata i TOPAS er nu opdateret korrekt. STIL overvåger fortsat situationen. H…" at bounding box center [887, 543] width 713 height 197
click at [611, 486] on p "Message" at bounding box center [887, 478] width 689 height 15
click at [614, 501] on p "Hvis man alligevel oplever at enkelte elever ikke fremgår som de skal i TOPAS, …" at bounding box center [887, 493] width 689 height 15
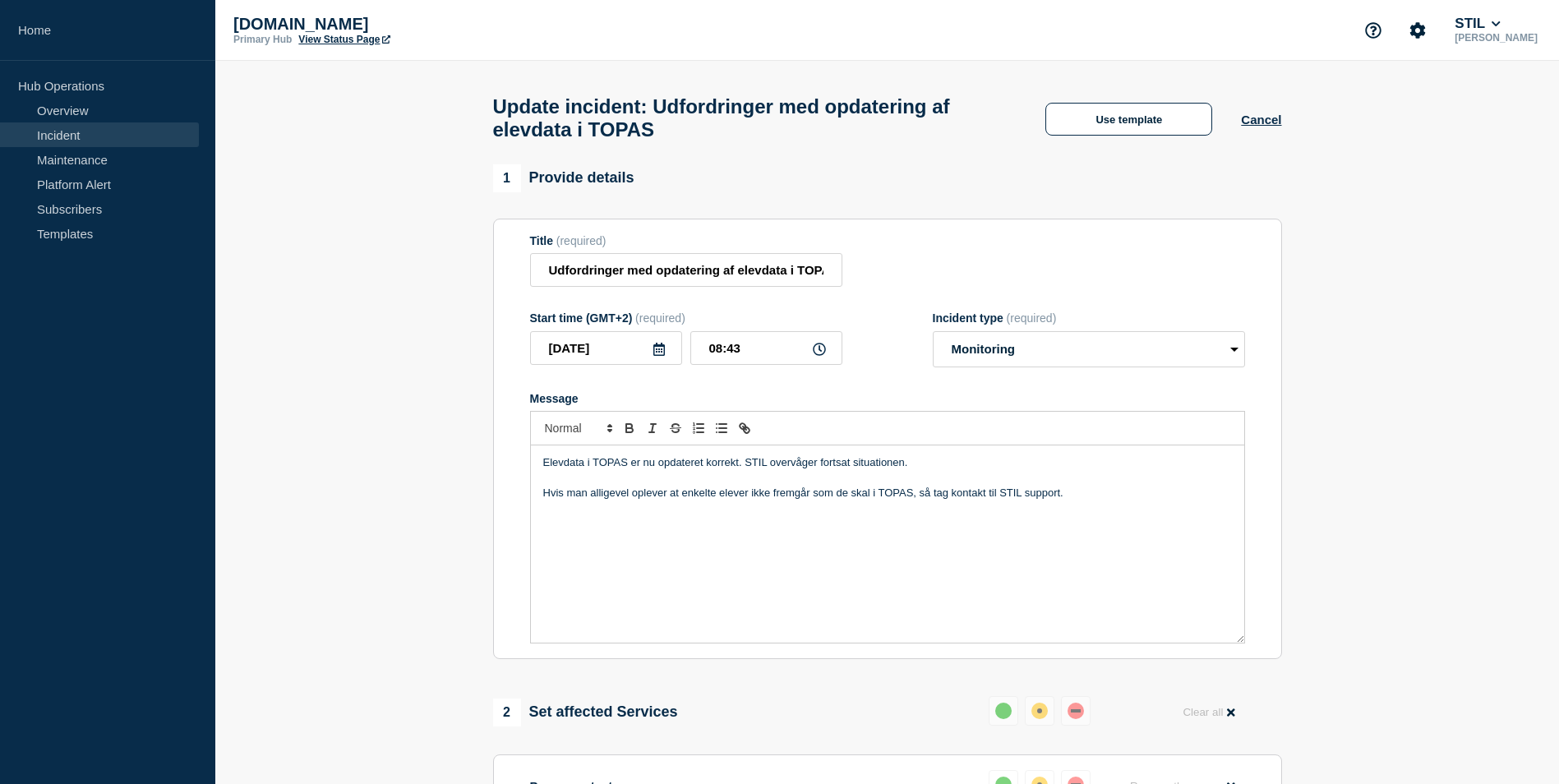
click at [1188, 486] on p "Message" at bounding box center [887, 478] width 689 height 15
click at [872, 600] on div "Elevdata i TOPAS er nu opdateret korrekt. STIL overvåger fortsat situationen. H…" at bounding box center [887, 543] width 713 height 197
click at [1101, 533] on div "Elevdata i TOPAS er nu opdateret korrekt. STIL overvåger fortsat situationen. H…" at bounding box center [887, 543] width 713 height 197
drag, startPoint x: 751, startPoint y: 501, endPoint x: 870, endPoint y: 501, distance: 119.2
click at [870, 501] on p "Hvis man alligevel oplever at enkelte elever ikke fremgår som de skal i TOPAS, …" at bounding box center [887, 493] width 689 height 15
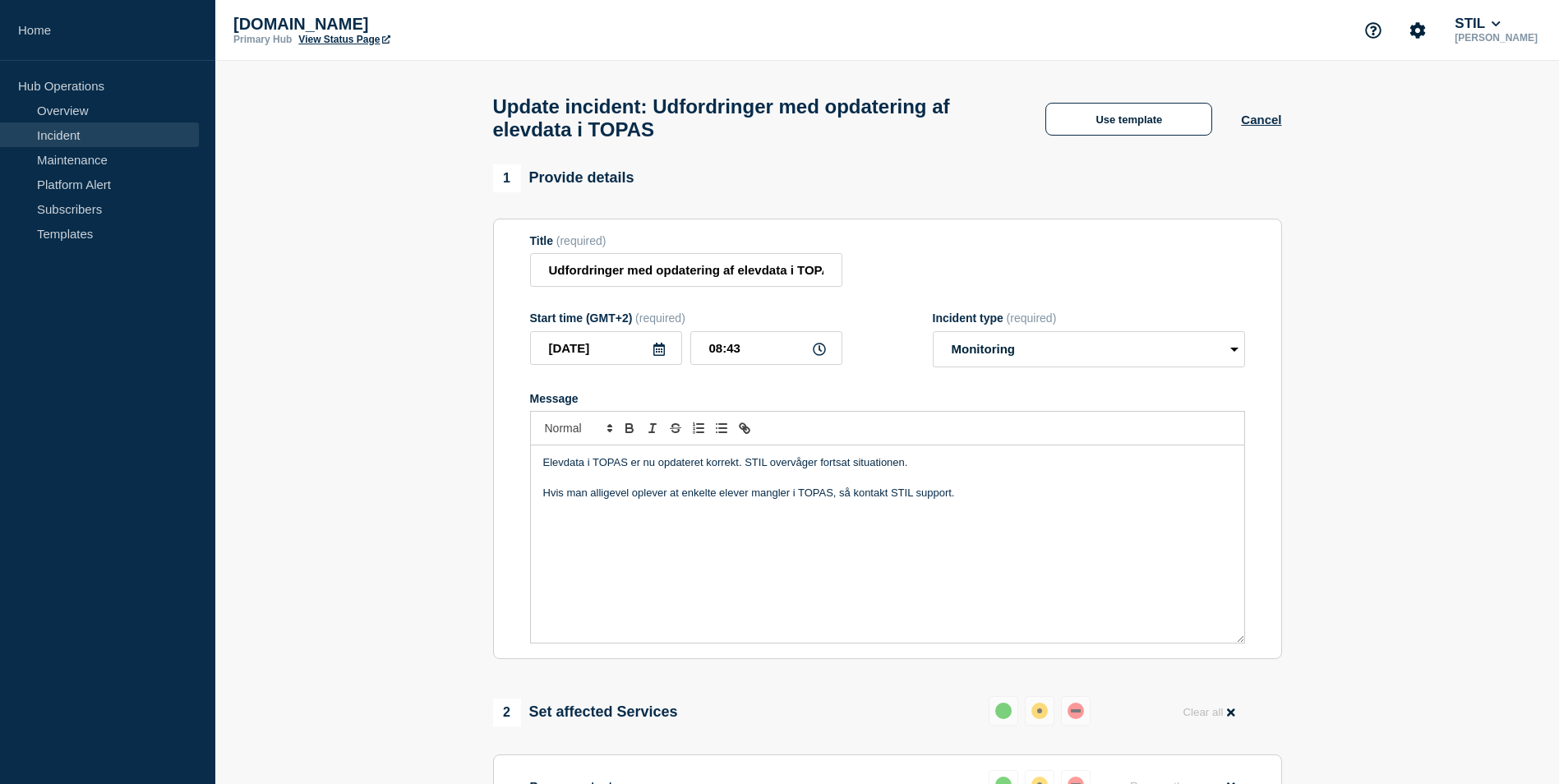
drag, startPoint x: 1479, startPoint y: 0, endPoint x: 1049, endPoint y: 501, distance: 660.9
click at [1049, 501] on p "Hvis man alligevel oplever at enkelte elever mangler i TOPAS, så kontakt STIL s…" at bounding box center [887, 493] width 689 height 15
click at [979, 501] on p "Hvis man alligevel oplever at enkelte elever mangler i TOPAS, så kontakt STIL s…" at bounding box center [887, 493] width 689 height 15
click at [923, 501] on p "Hvis man alligevel oplever at enkelte elever mangler i TOPAS, så kontakt STIL s…" at bounding box center [887, 493] width 689 height 15
drag, startPoint x: 927, startPoint y: 529, endPoint x: 902, endPoint y: 507, distance: 33.8
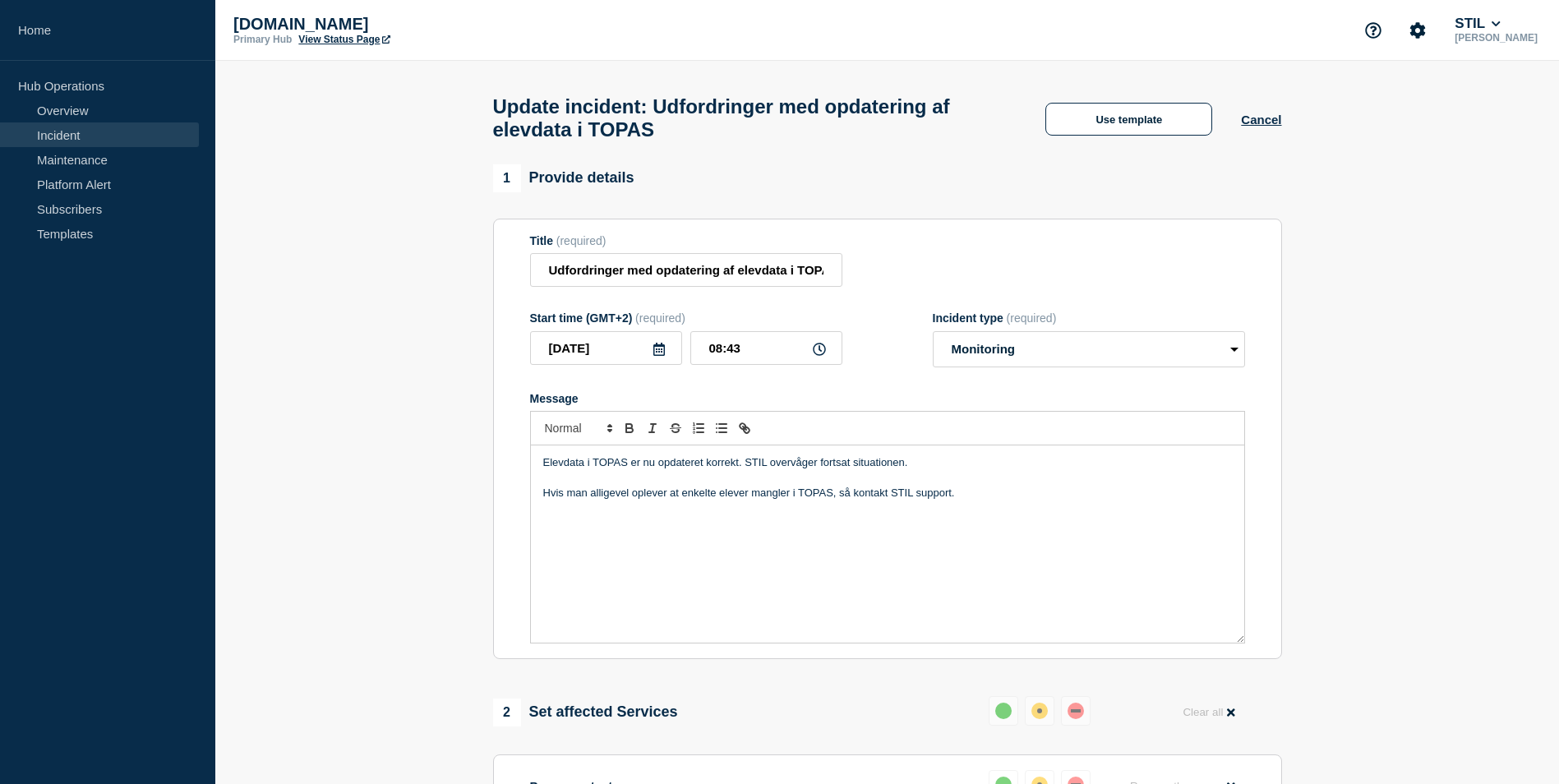
click at [926, 529] on div "Elevdata i TOPAS er nu opdateret korrekt. STIL overvåger fortsat situationen. H…" at bounding box center [887, 543] width 713 height 197
click at [901, 499] on p "Hvis man alligevel oplever at enkelte elever mangler i TOPAS, så kontakt STIL s…" at bounding box center [887, 493] width 689 height 15
click at [980, 496] on p "Hvis man alligevel oplever at enkelte elever mangler i TOPAS, så kontakt STIL s…" at bounding box center [887, 493] width 689 height 15
click at [905, 496] on p "Hvis man alligevel oplever at enkelte elever mangler i TOPAS, så kontakt STIL s…" at bounding box center [887, 493] width 689 height 15
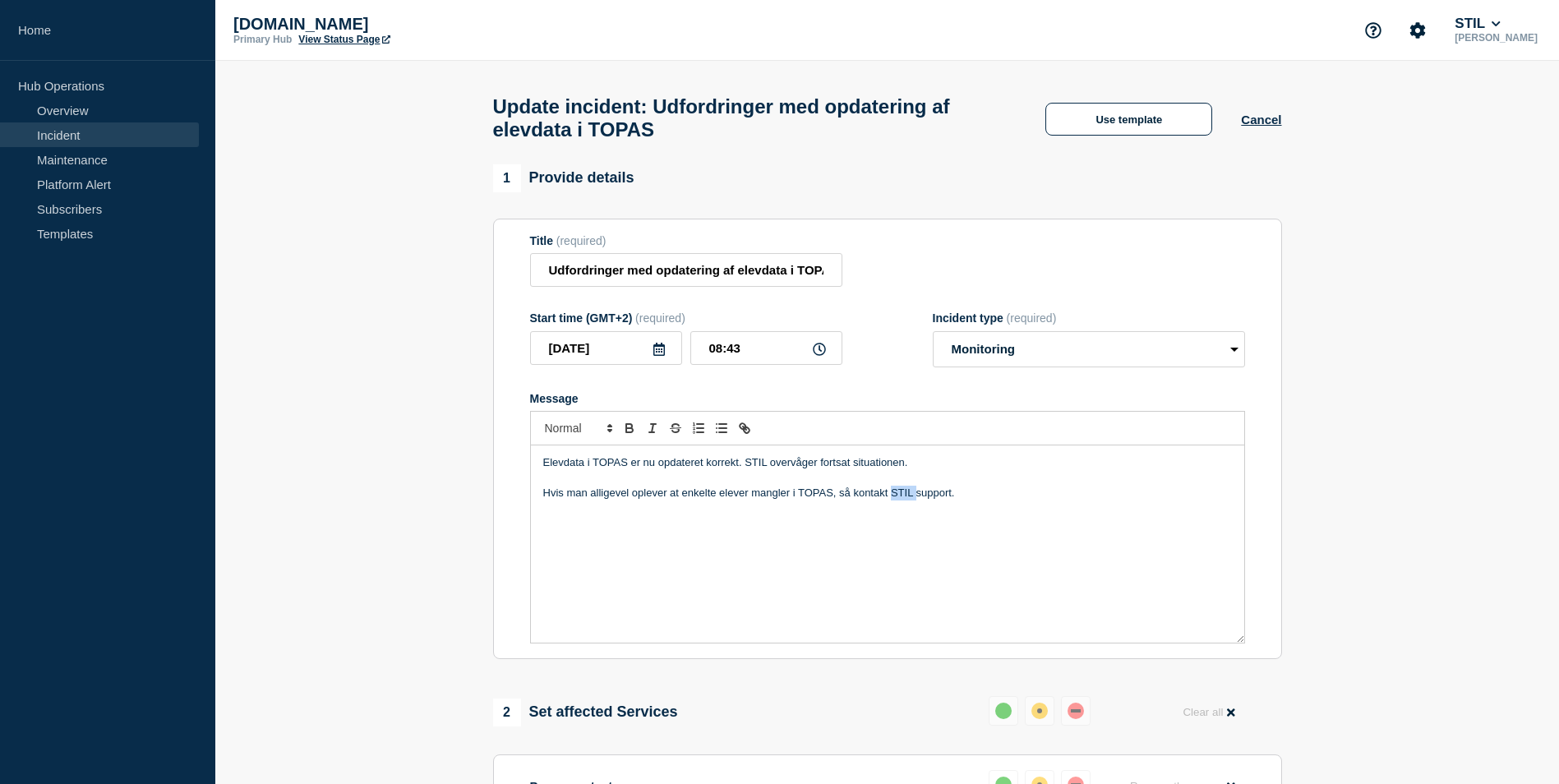
click at [905, 496] on p "Hvis man alligevel oplever at enkelte elever mangler i TOPAS, så kontakt STIL s…" at bounding box center [887, 493] width 689 height 15
click at [925, 501] on p "Hvis man alligevel oplever at enkelte elever mangler i TOPAS, så kontakt TOPAS …" at bounding box center [887, 493] width 689 height 15
click at [917, 499] on p "Hvis man alligevel oplever at enkelte elever mangler i TOPAS, så kontakt TOPAS …" at bounding box center [887, 493] width 689 height 15
click at [1061, 486] on p "Message" at bounding box center [887, 478] width 689 height 15
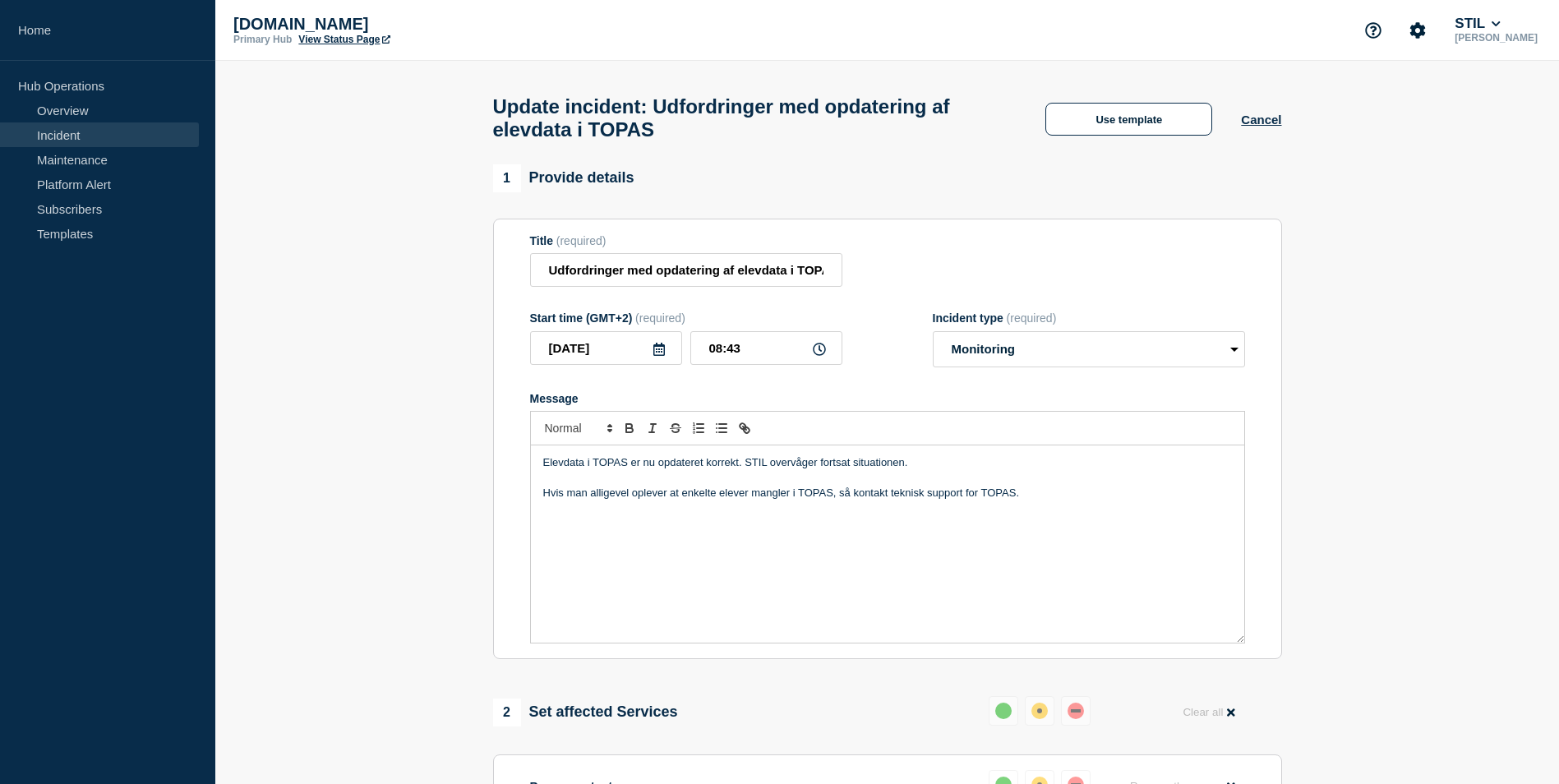
click at [1063, 501] on p "Hvis man alligevel oplever at enkelte elever mangler i TOPAS, så kontakt teknis…" at bounding box center [887, 493] width 689 height 15
click at [911, 499] on p "Hvis man alligevel oplever at enkelte elever mangler i TOPAS, så kontakt teknis…" at bounding box center [887, 493] width 689 height 15
click at [889, 501] on p "Hvis man alligevel oplever at enkelte elever mangler i TOPAS, så kontakt teknis…" at bounding box center [887, 493] width 689 height 15
click at [1033, 500] on p "Hvis man alligevel oplever at enkelte elever mangler i TOPAS, så kontakt teknis…" at bounding box center [887, 493] width 689 height 15
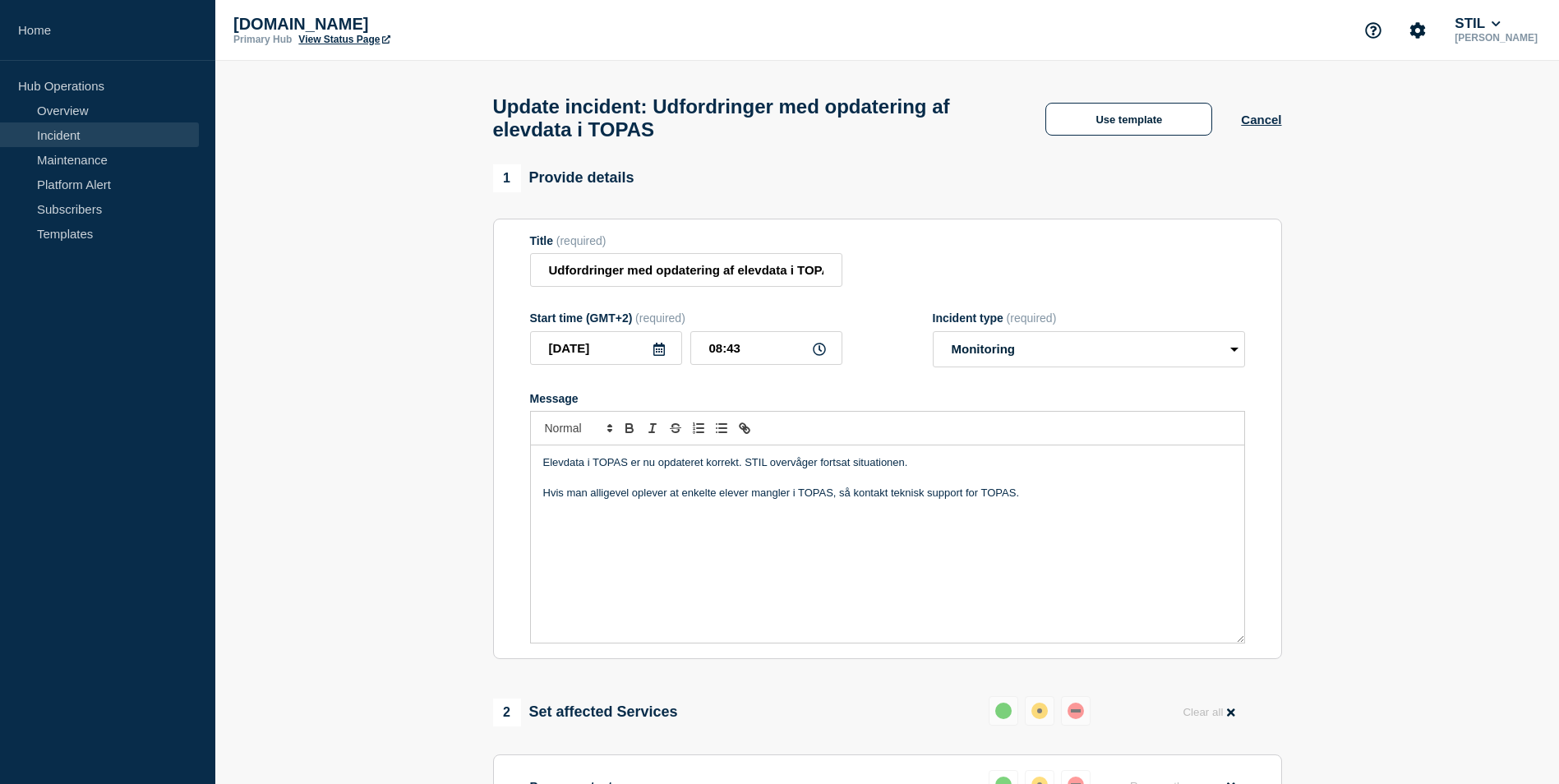
click at [804, 501] on p "Hvis man alligevel oplever at enkelte elever mangler i TOPAS, så kontakt teknis…" at bounding box center [887, 493] width 689 height 15
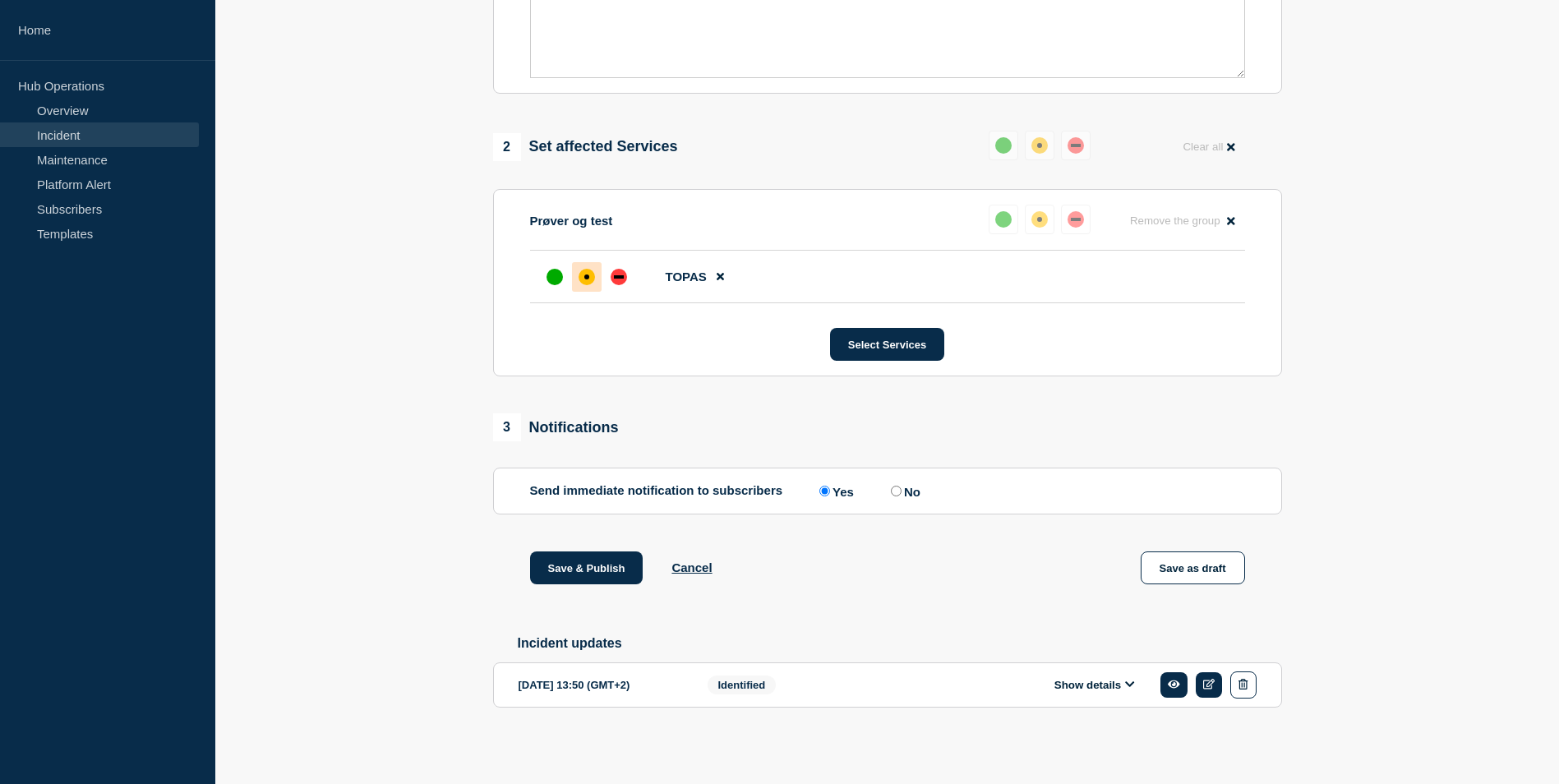
scroll to position [578, 0]
click at [1118, 685] on button "Show details" at bounding box center [1095, 685] width 90 height 14
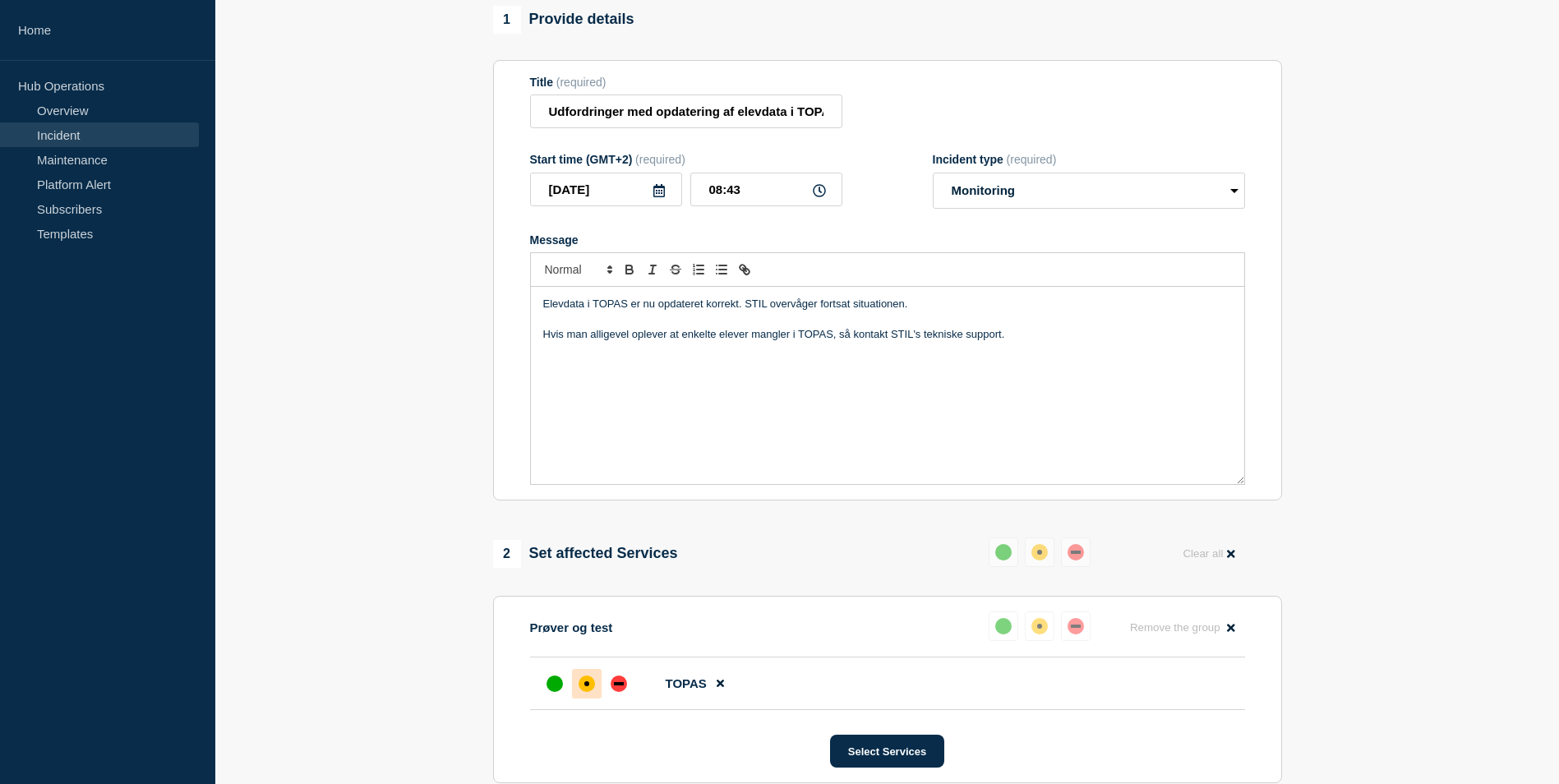
scroll to position [158, 0]
click at [578, 343] on p "Hvis man alligevel oplever at enkelte elever mangler i TOPAS, så kontakt STIL's…" at bounding box center [887, 335] width 689 height 15
click at [592, 343] on p "Hvis man alligevel oplever at enkelte elever mangler i TOPAS, så kontakt STIL's…" at bounding box center [887, 335] width 689 height 15
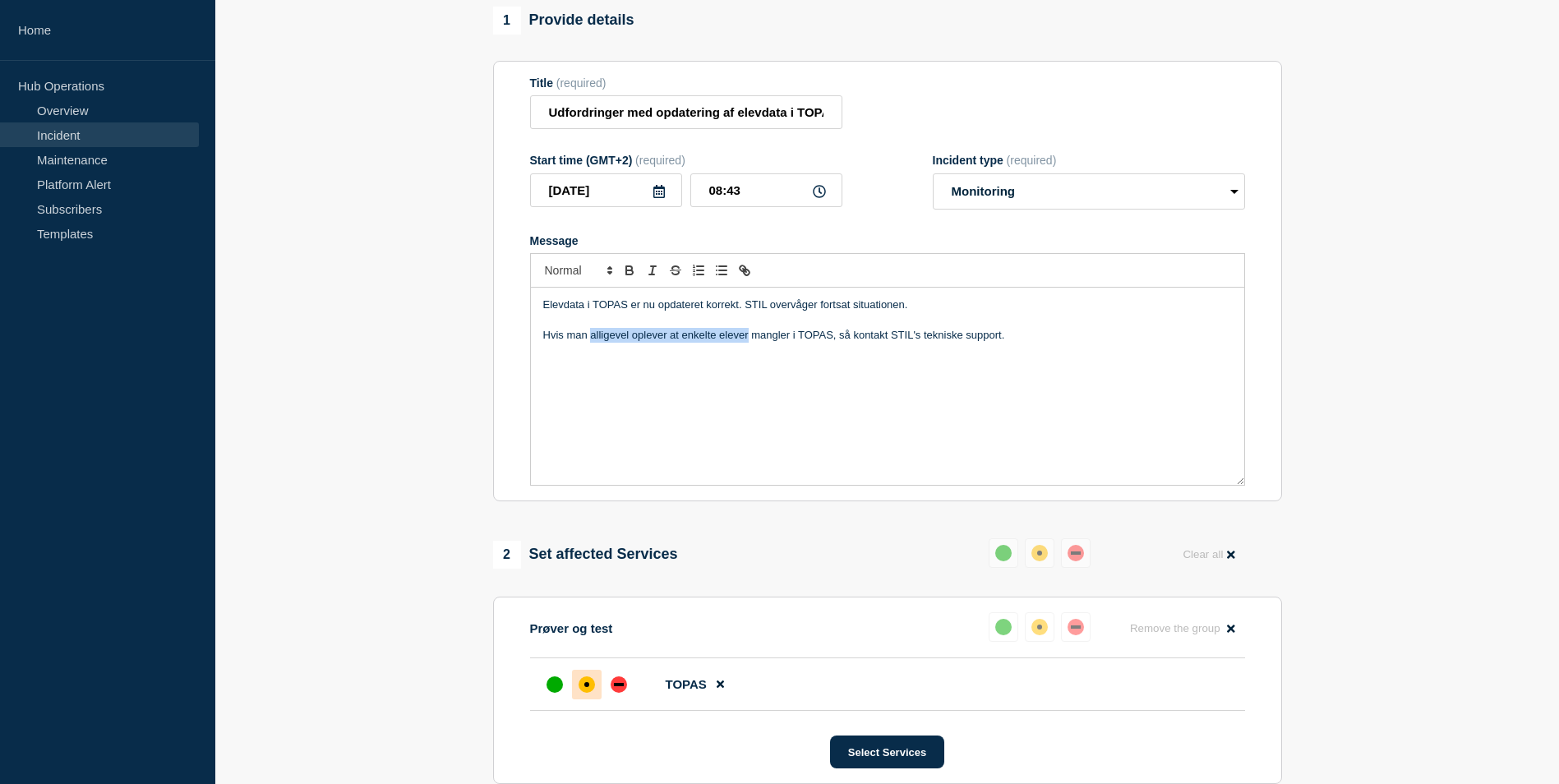
drag, startPoint x: 590, startPoint y: 343, endPoint x: 749, endPoint y: 344, distance: 158.6
click at [749, 343] on p "Hvis man alligevel oplever at enkelte elever mangler i TOPAS, så kontakt STIL's…" at bounding box center [887, 335] width 689 height 15
drag, startPoint x: 924, startPoint y: 431, endPoint x: 932, endPoint y: 409, distance: 22.9
click at [924, 432] on div "Elevdata i TOPAS er nu opdateret korrekt. STIL overvåger fortsat situationen. H…" at bounding box center [887, 386] width 713 height 197
click at [996, 336] on div "Elevdata i TOPAS er nu opdateret korrekt. STIL overvåger fortsat situationen. H…" at bounding box center [887, 386] width 713 height 197
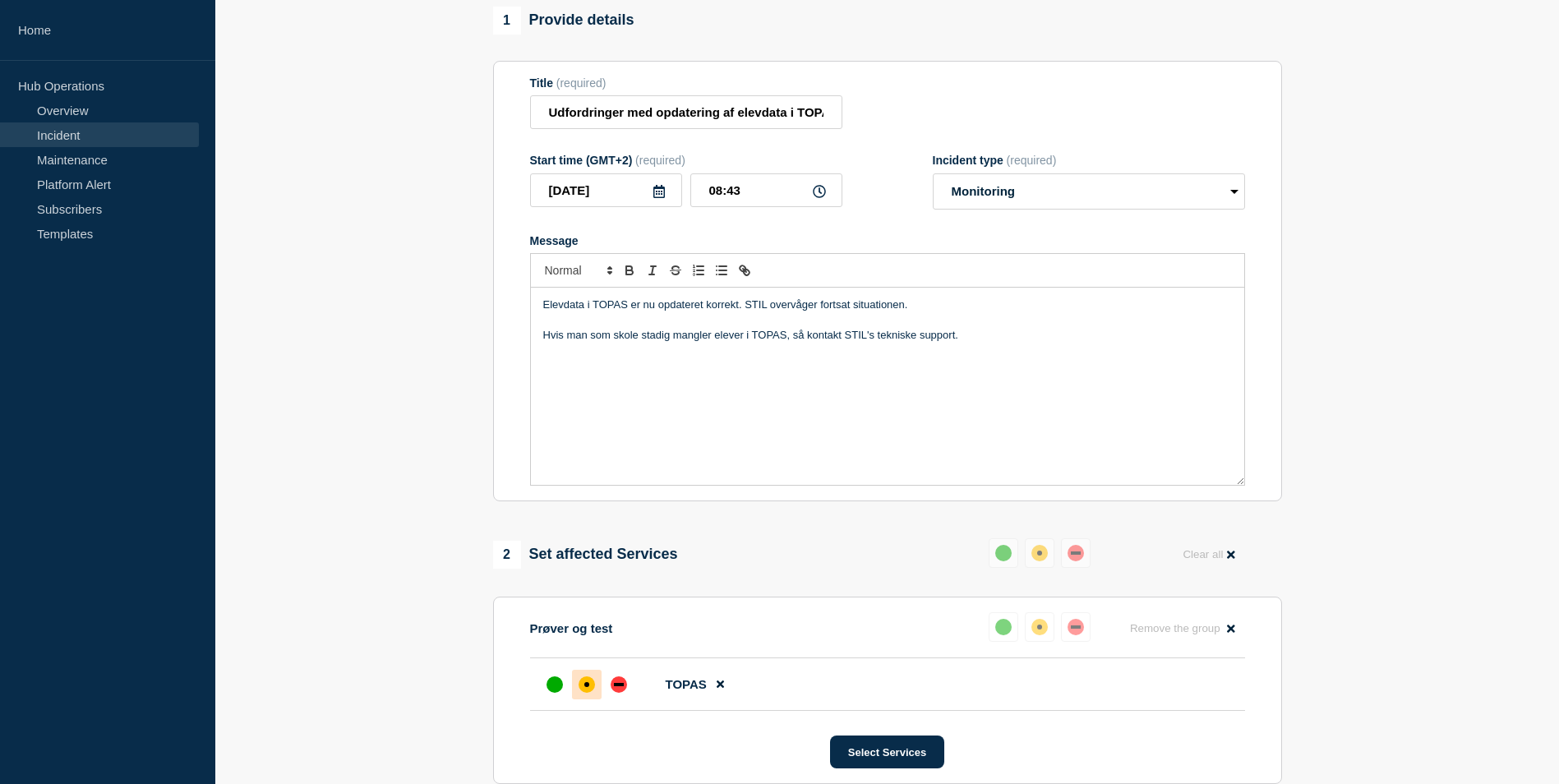
click at [987, 355] on div "Elevdata i TOPAS er nu opdateret korrekt. STIL overvåger fortsat situationen. H…" at bounding box center [887, 386] width 713 height 197
drag, startPoint x: 620, startPoint y: 344, endPoint x: 796, endPoint y: 405, distance: 186.1
click at [806, 360] on div "Elevdata i TOPAS er nu opdateret korrekt. STIL overvåger fortsat situationen. H…" at bounding box center [887, 386] width 713 height 197
click at [790, 413] on div "Elevdata i TOPAS er nu opdateret korrekt. STIL overvåger fortsat situationen. H…" at bounding box center [887, 386] width 713 height 197
click at [806, 339] on p "Hvis man som skole stadig mangler elever i TOPAS, så kontakt STIL's tekniske su…" at bounding box center [887, 335] width 689 height 15
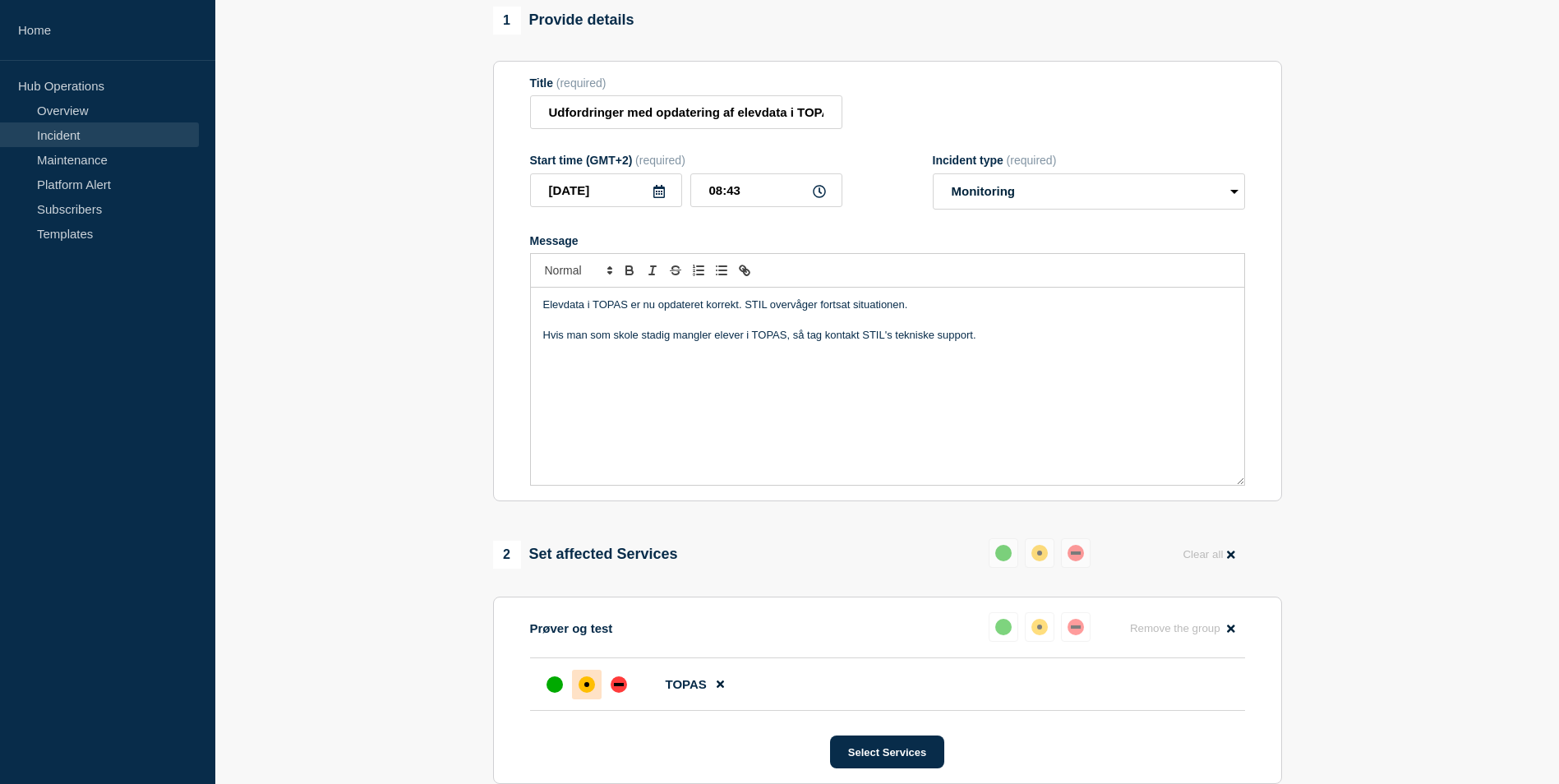
click at [860, 343] on p "Hvis man som skole stadig mangler elever i TOPAS, så tag kontakt STIL's teknisk…" at bounding box center [887, 335] width 689 height 15
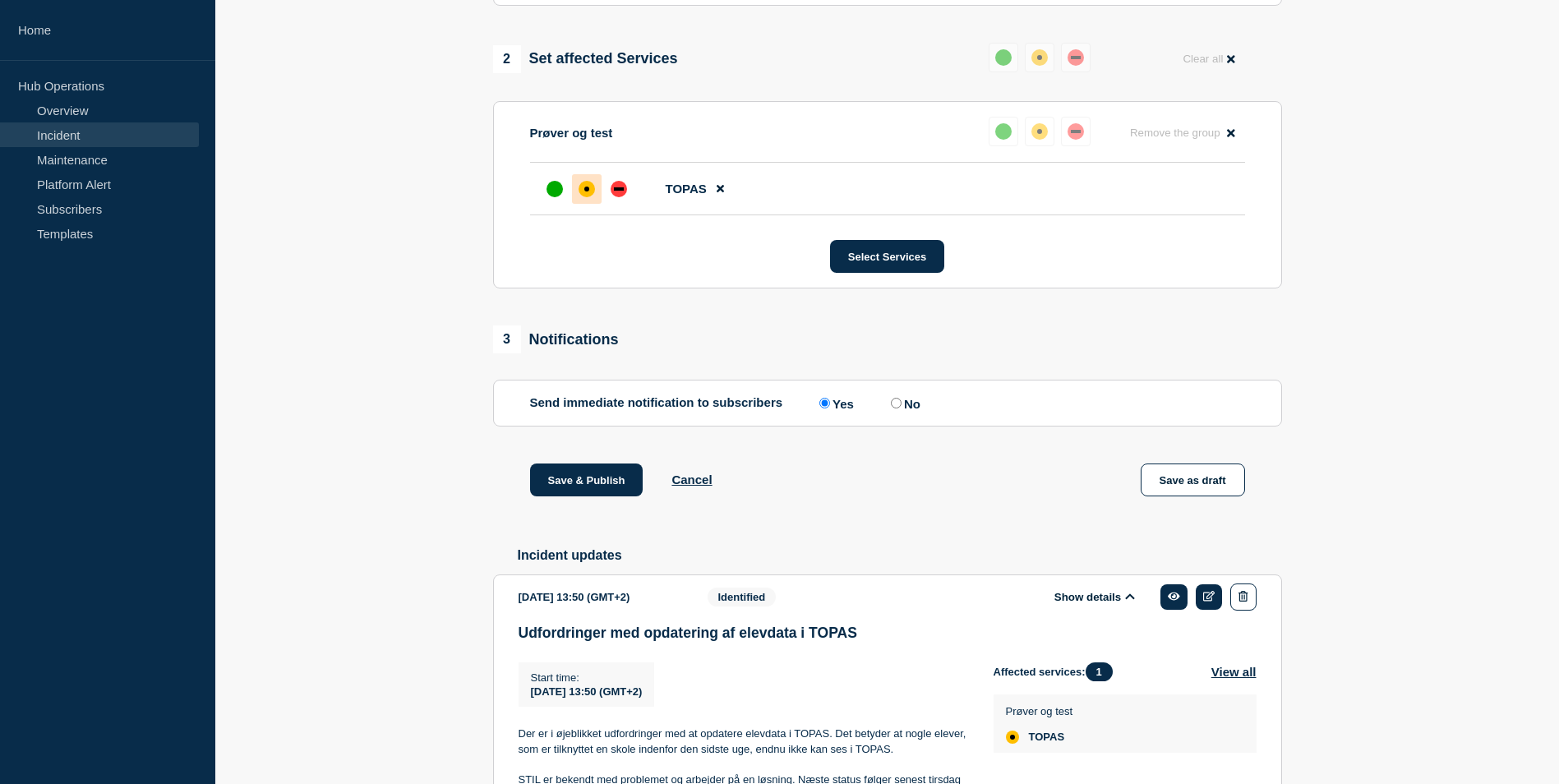
scroll to position [322, 0]
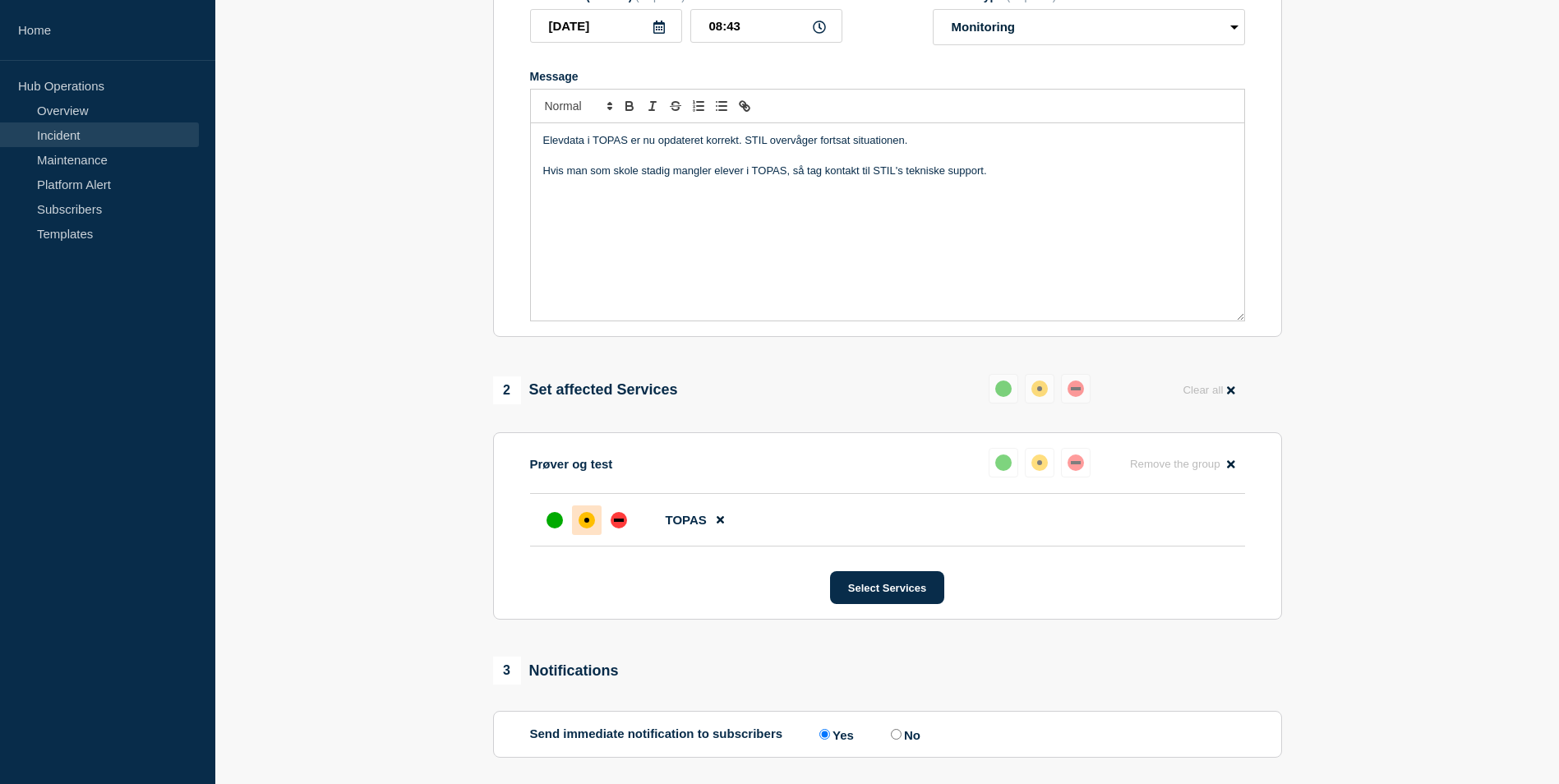
click at [1008, 173] on p "Hvis man som skole stadig mangler elever i TOPAS, så tag kontakt til STIL's tek…" at bounding box center [887, 171] width 689 height 15
click at [833, 178] on p "Hvis man som skole stadig mangler elever i TOPAS, så tag kontakt til STIL's tek…" at bounding box center [887, 171] width 689 height 15
click at [815, 178] on p "Hvis man som skole stadig mangler elever i TOPAS, så tag ring til STIL's teknis…" at bounding box center [887, 171] width 689 height 15
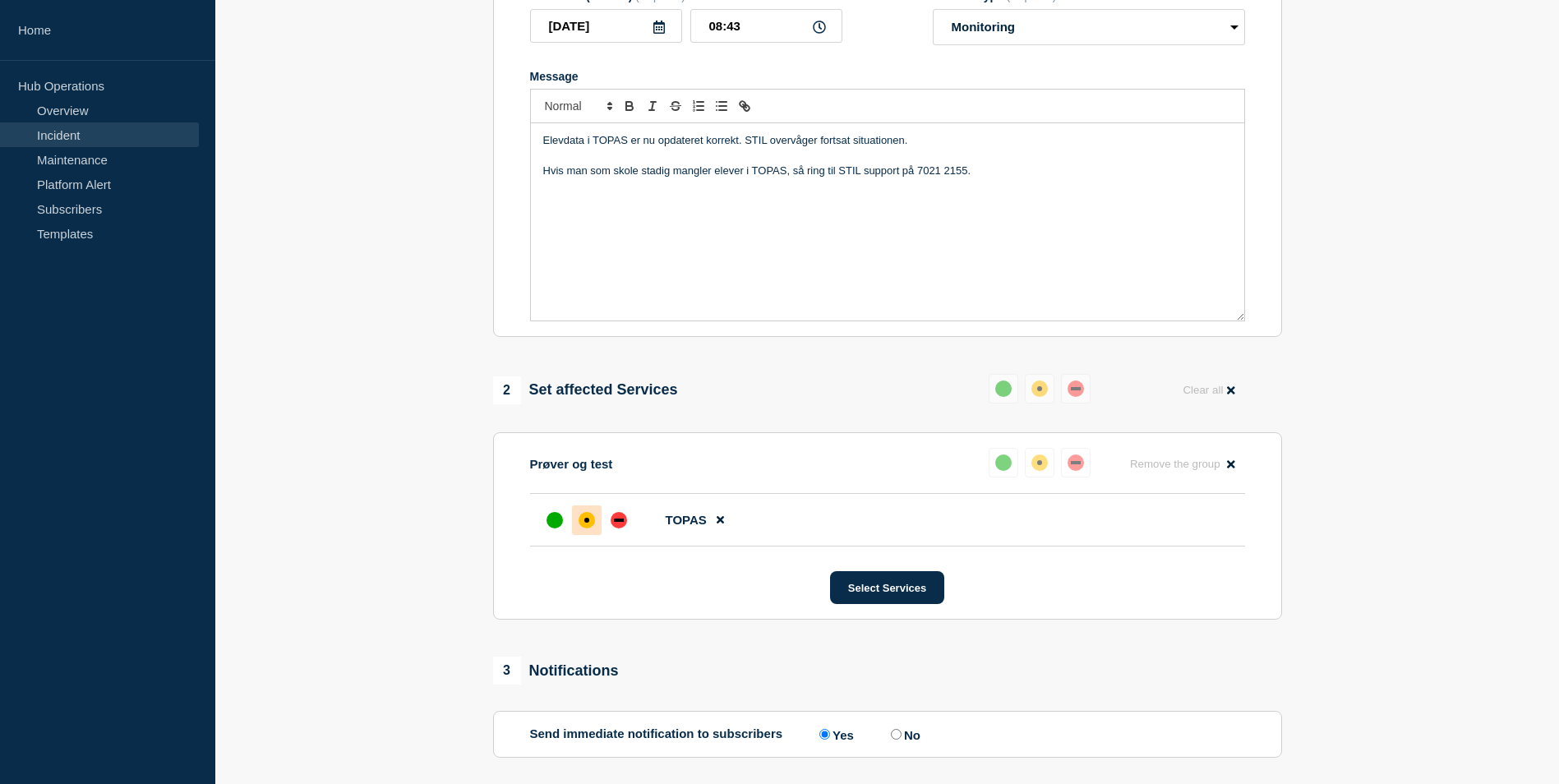
click at [973, 164] on p "Message" at bounding box center [887, 156] width 689 height 15
click at [985, 178] on p "Hvis man som skole stadig mangler elever i TOPAS, så ring til STIL support på 7…" at bounding box center [887, 171] width 689 height 15
click at [930, 178] on p "Hvis man som skole stadig mangler elever i TOPAS, så ring til STIL support på 7…" at bounding box center [887, 171] width 689 height 15
click at [962, 178] on p "Hvis man som skole stadig mangler elever i TOPAS, så ring til STIL support på 7…" at bounding box center [887, 171] width 689 height 15
click at [1007, 188] on div "Elevdata i TOPAS er nu opdateret korrekt. STIL overvåger fortsat situationen. H…" at bounding box center [887, 221] width 713 height 197
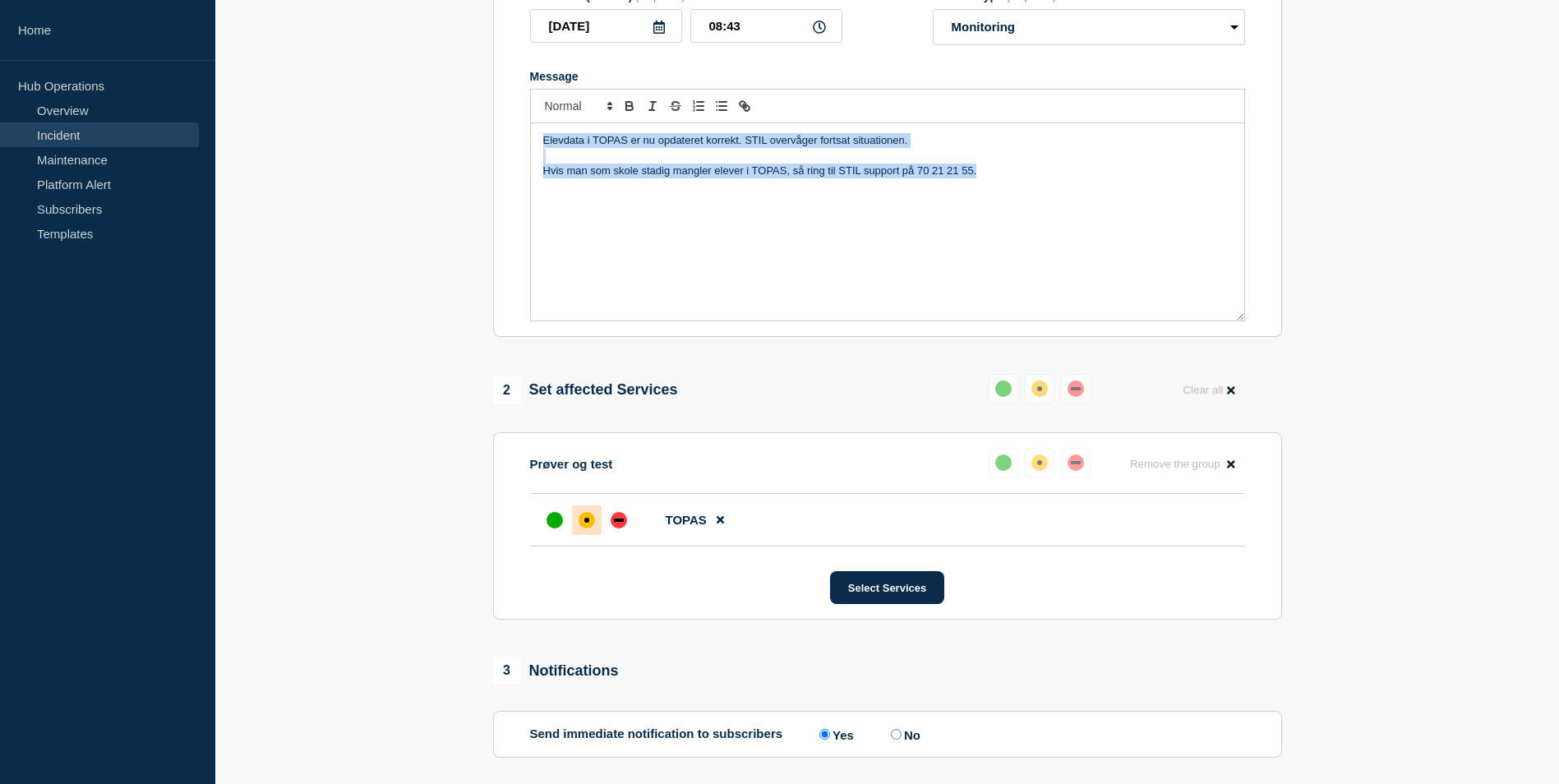
drag, startPoint x: 1000, startPoint y: 179, endPoint x: 187, endPoint y: 95, distance: 817.2
click at [174, 98] on div "Home Hub Operations Overview Incident Maintenance Platform Alert Subscribers Te…" at bounding box center [779, 470] width 1559 height 1585
copy div "Elevdata i TOPAS er nu opdateret korrekt. STIL overvåger fortsat situationen. H…"
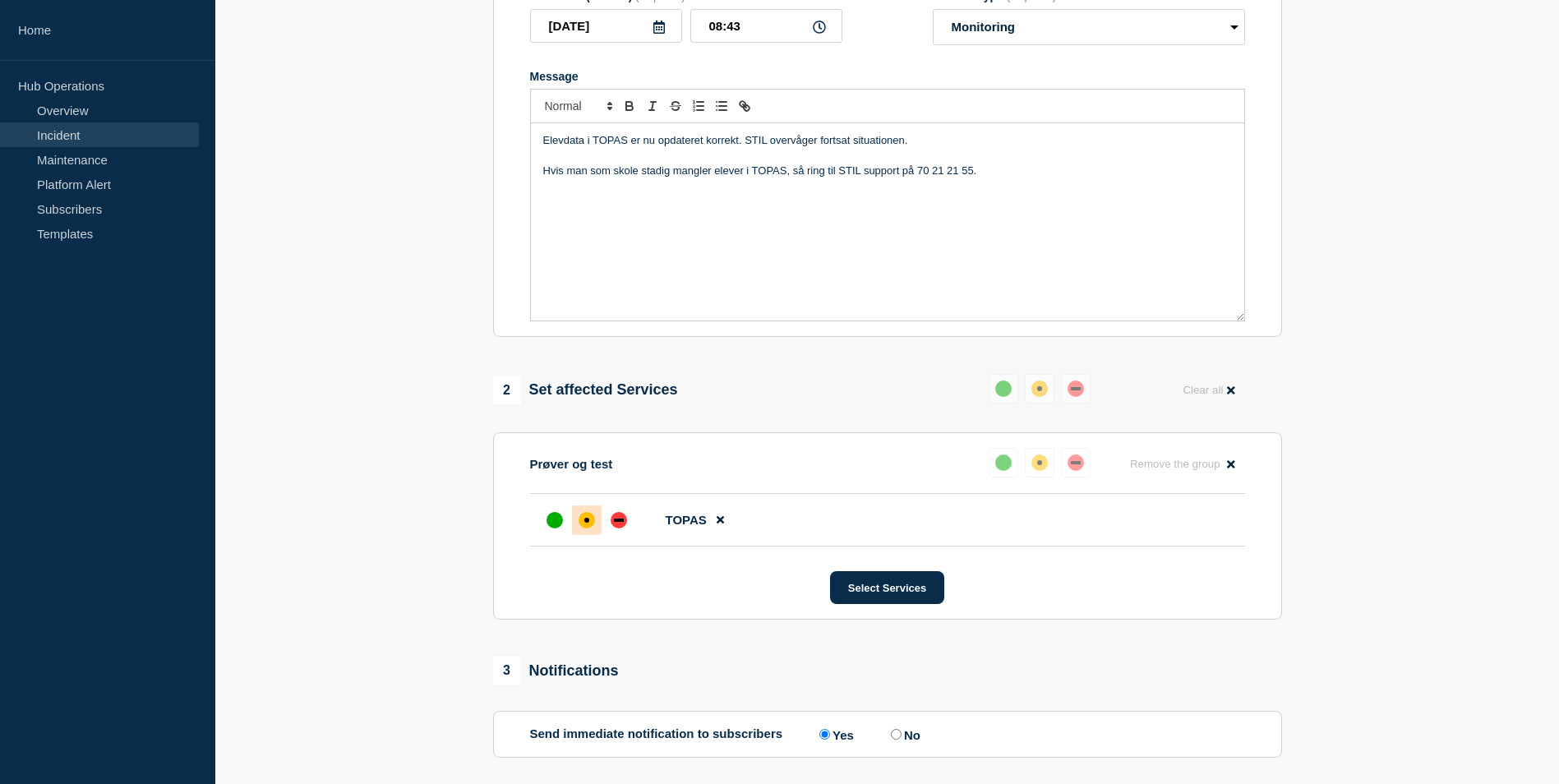
click at [368, 339] on section "1 Provide details Title (required) Udfordringer med opdatering af elevdata i TO…" at bounding box center [887, 540] width 1344 height 1396
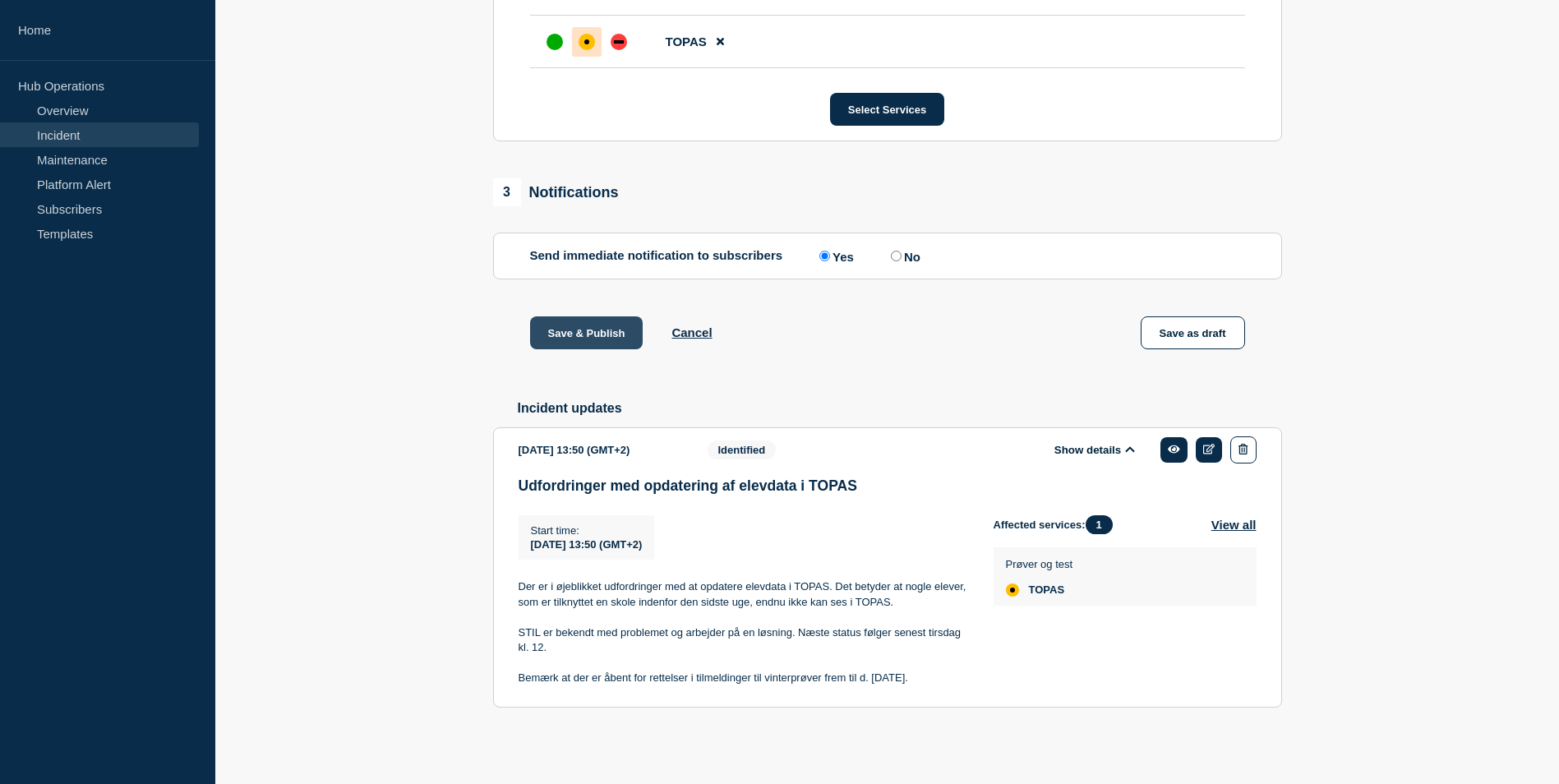
scroll to position [404, 0]
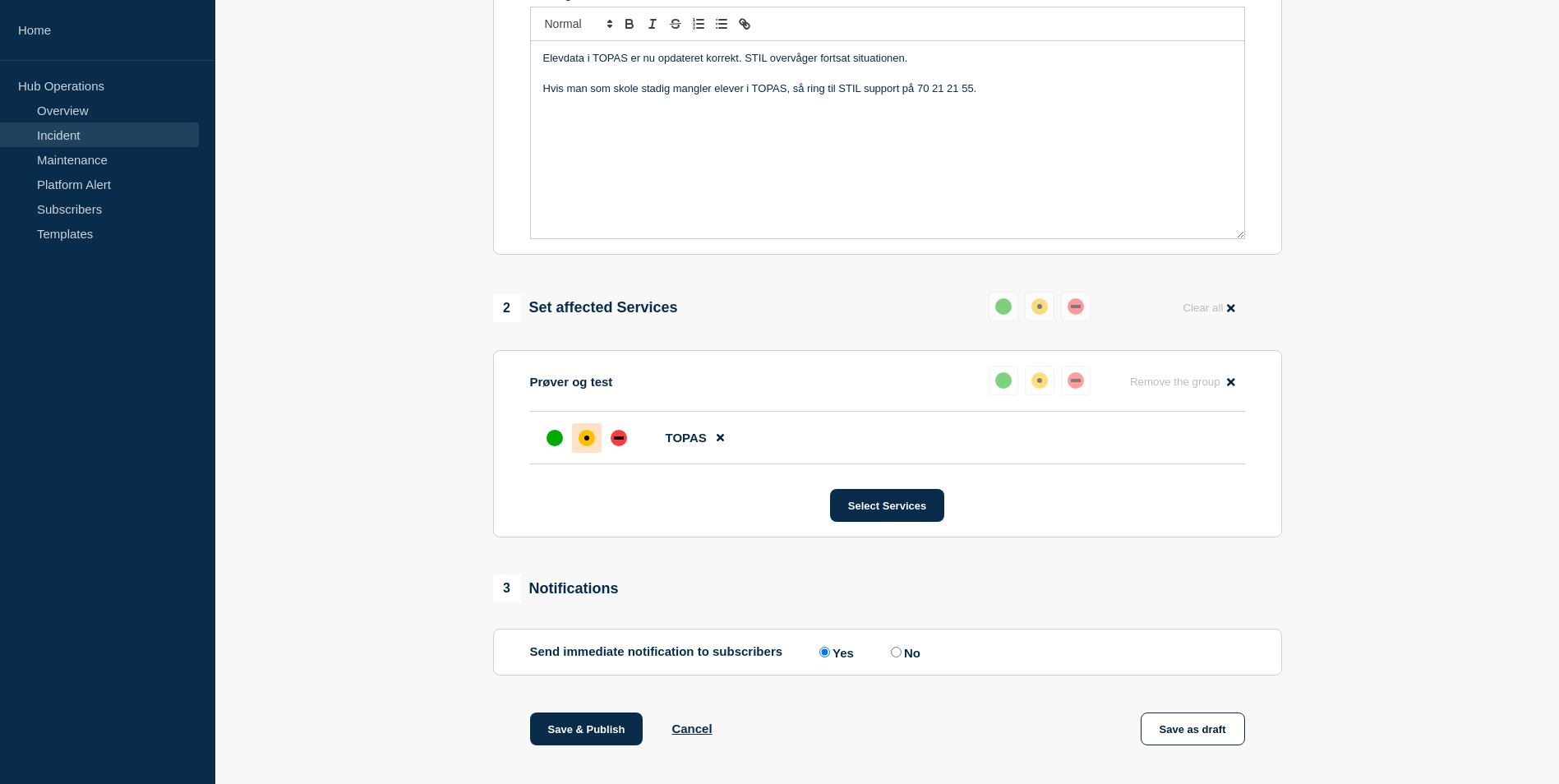
click at [738, 147] on div "Elevdata i TOPAS er nu opdateret korrekt. STIL overvåger fortsat situationen. H…" at bounding box center [887, 139] width 713 height 197
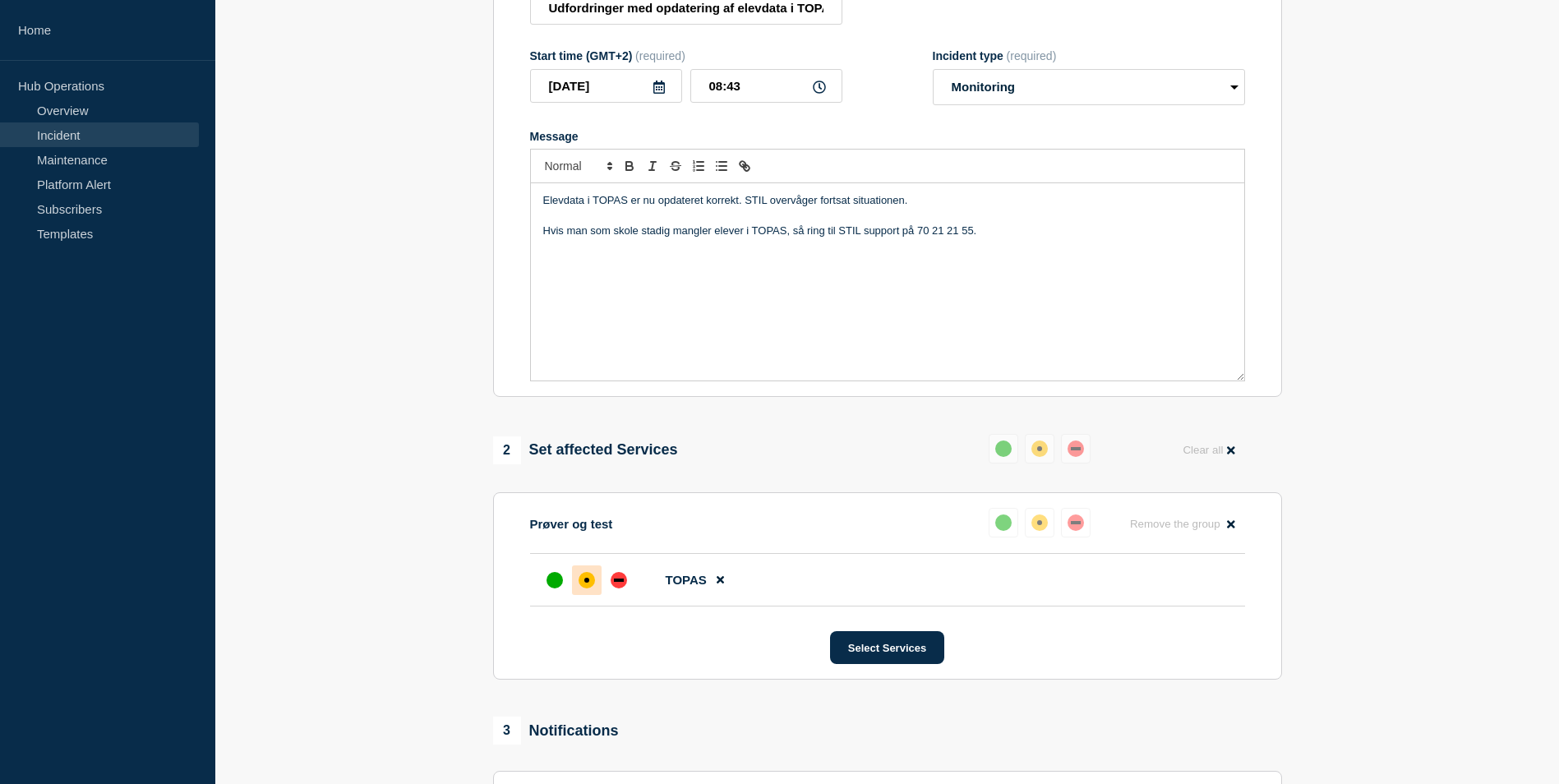
scroll to position [815, 0]
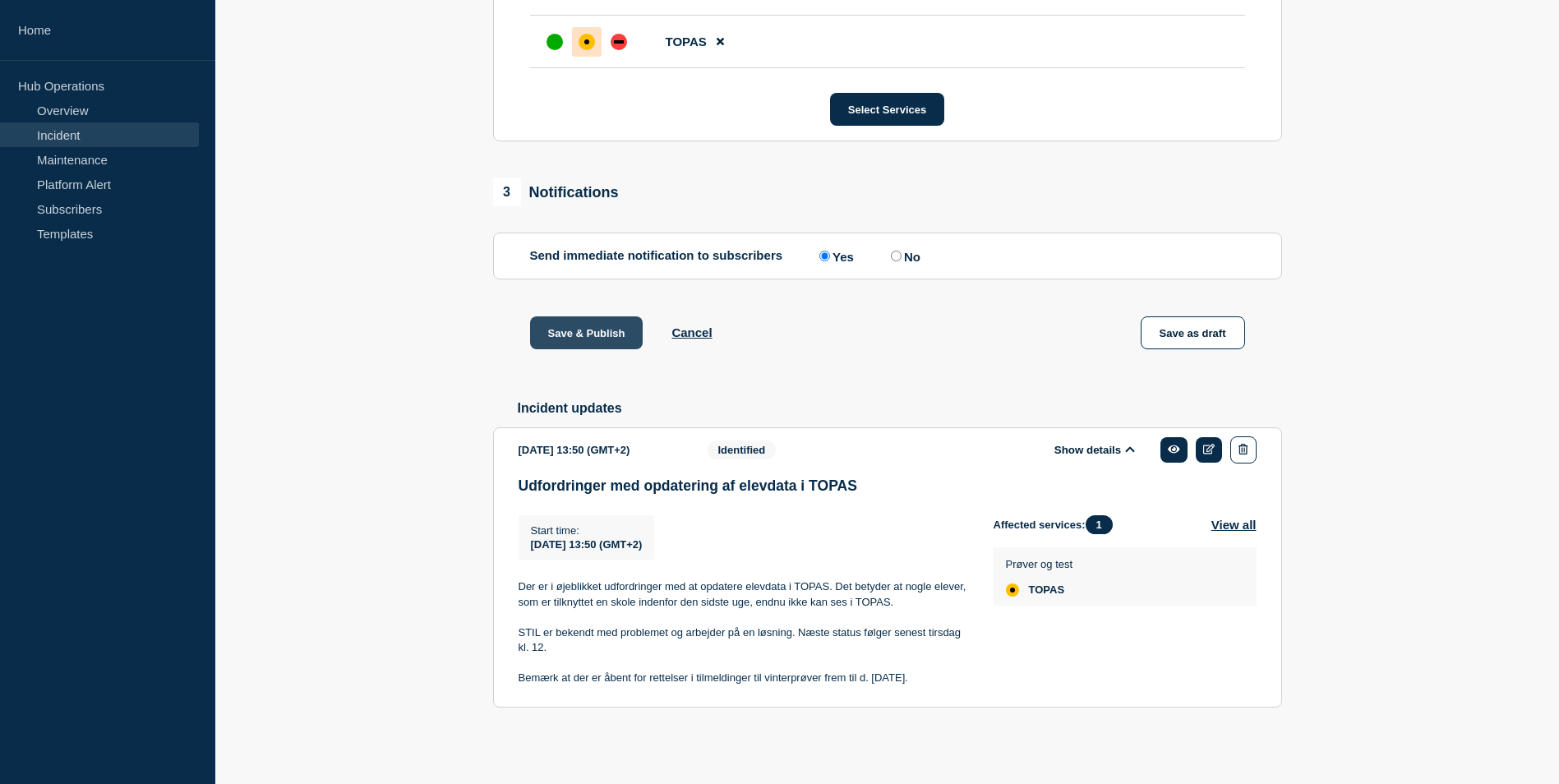
click at [589, 330] on button "Save & Publish" at bounding box center [586, 332] width 113 height 33
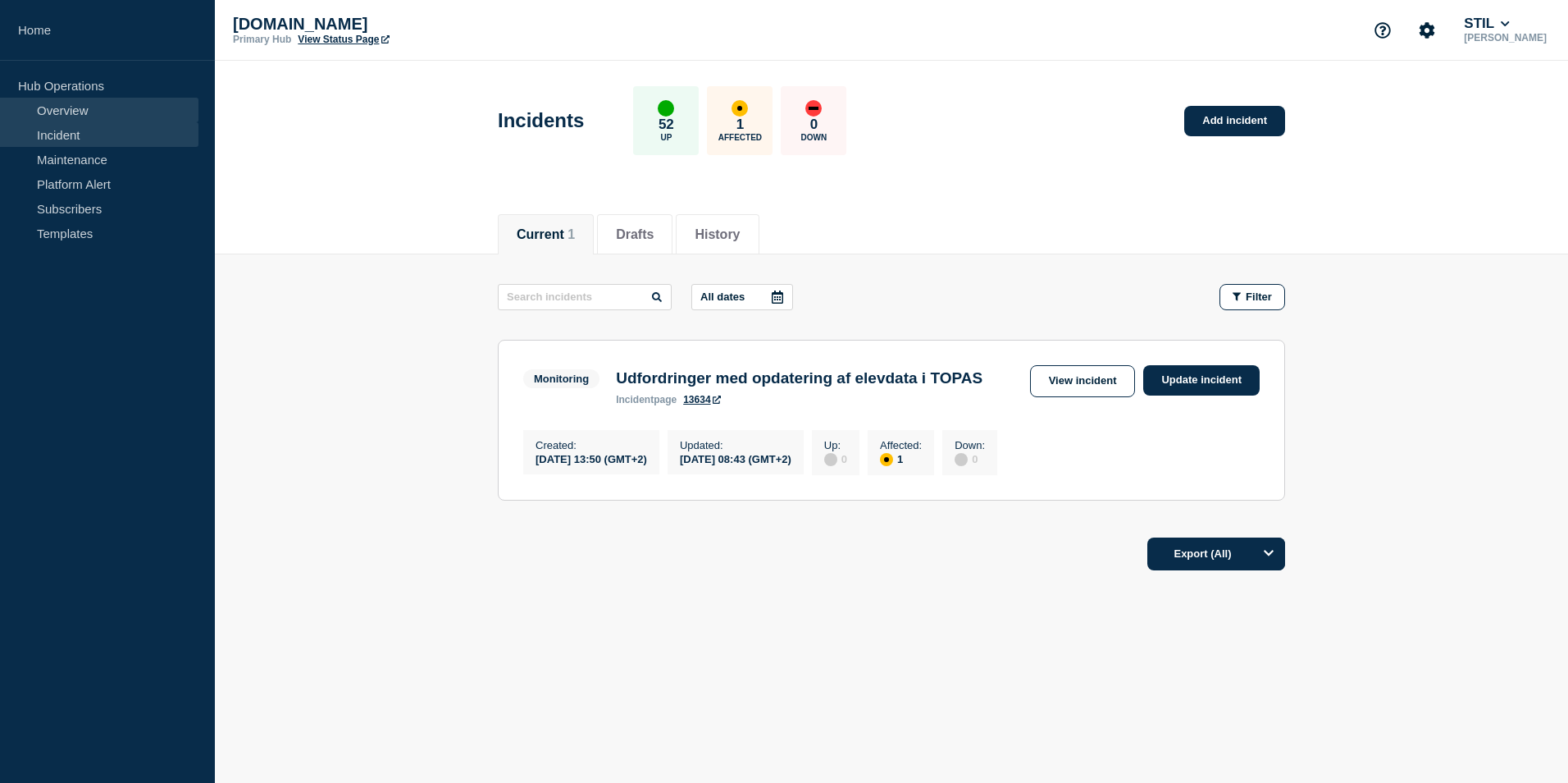
click at [104, 105] on link "Overview" at bounding box center [99, 110] width 199 height 25
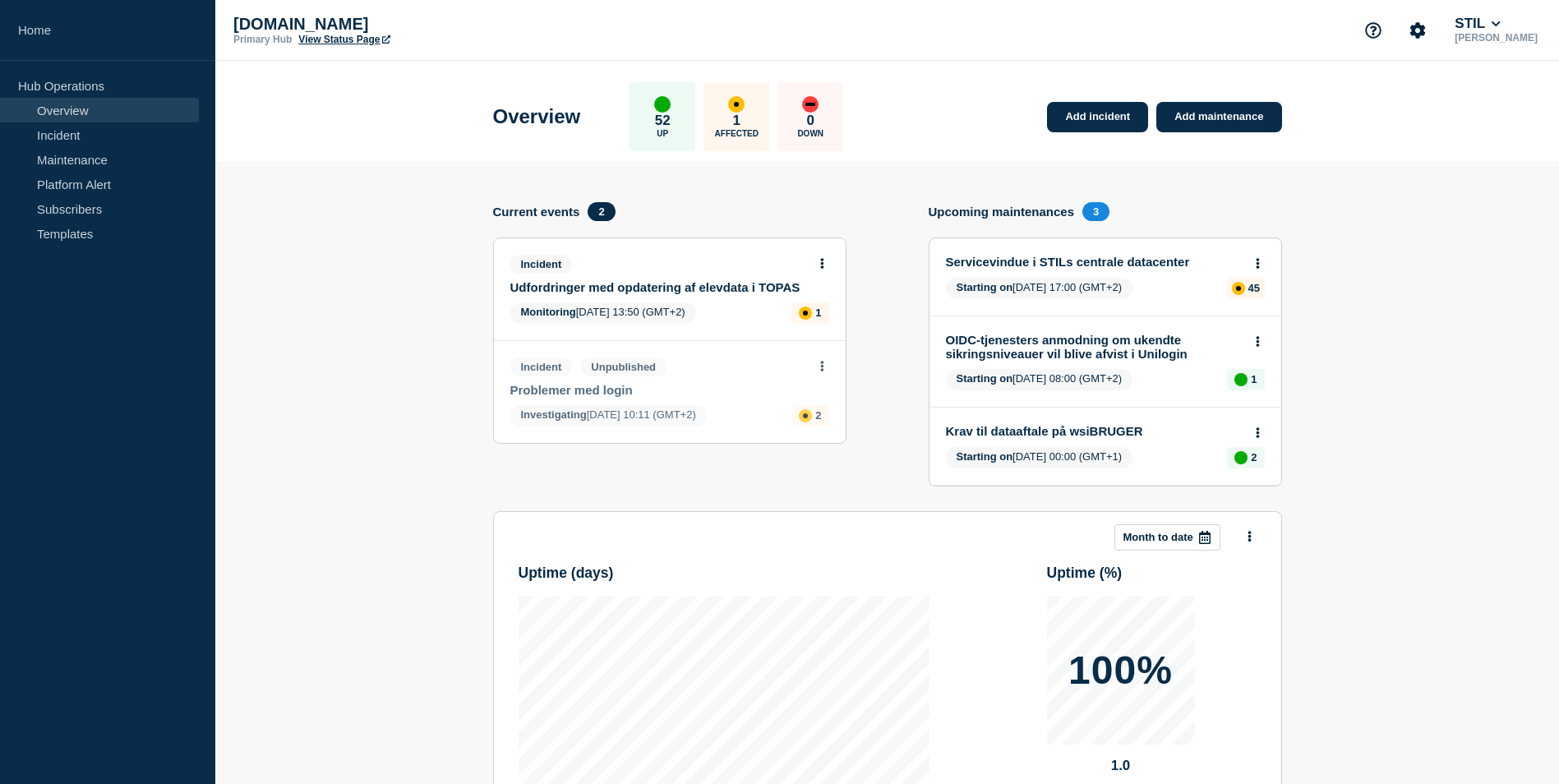
click at [593, 390] on link "Problemer med login" at bounding box center [658, 390] width 297 height 14
